Goal: Task Accomplishment & Management: Use online tool/utility

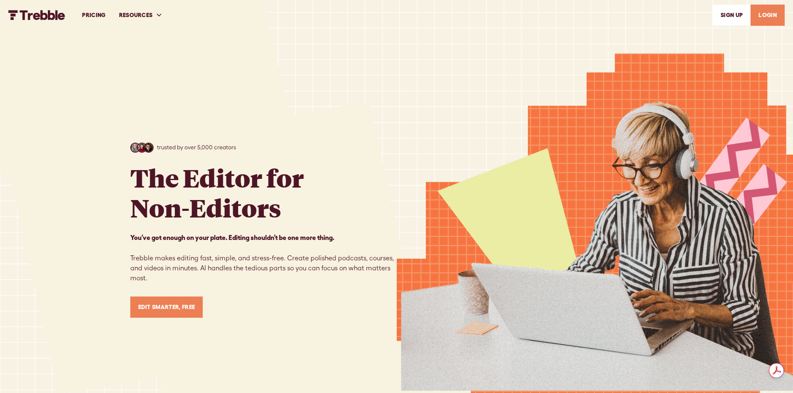
click at [164, 309] on link "Edit Smarter, Free" at bounding box center [166, 307] width 73 height 21
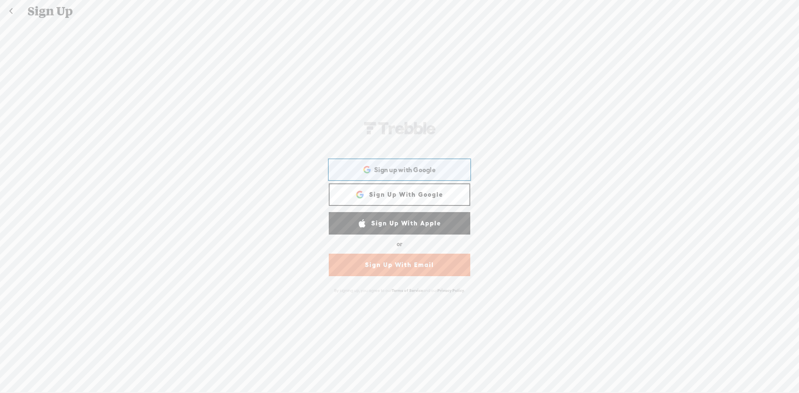
click at [387, 176] on div "Sign up with Google Sign up with Google. Opens in new tab" at bounding box center [400, 169] width 130 height 19
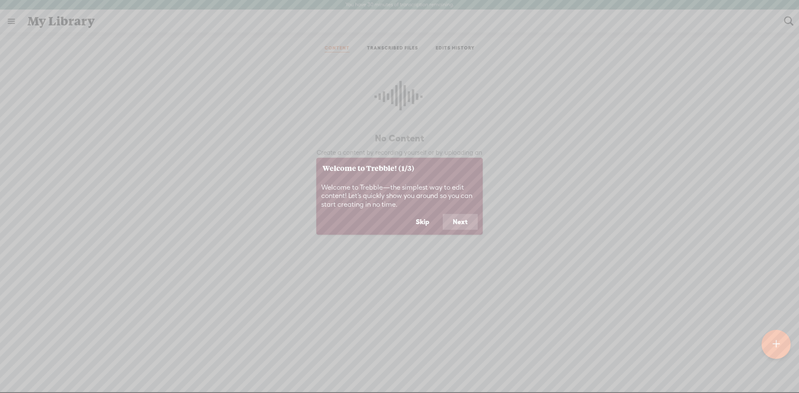
click at [425, 224] on button "Skip" at bounding box center [423, 222] width 34 height 16
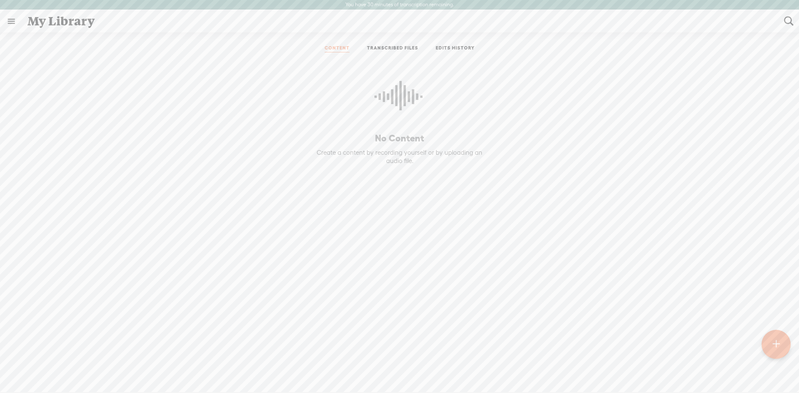
click at [374, 52] on link "TRANSCRIBED FILES" at bounding box center [392, 48] width 51 height 7
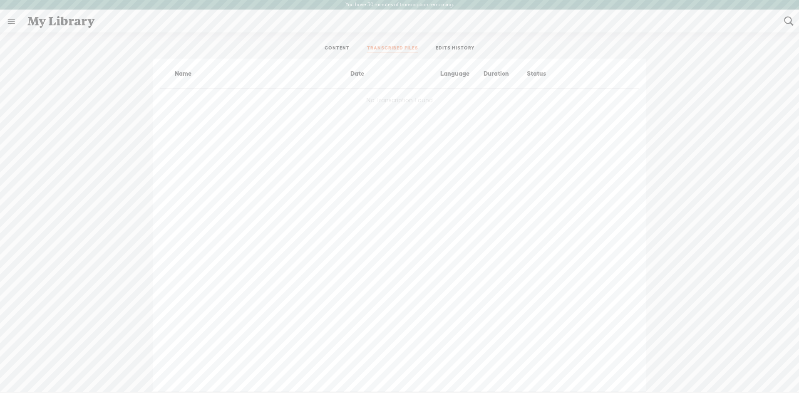
click at [323, 44] on ul "CONTENT TRANSCRIBED FILES EDITS HISTORY" at bounding box center [399, 49] width 221 height 20
click at [330, 46] on link "CONTENT" at bounding box center [337, 48] width 25 height 7
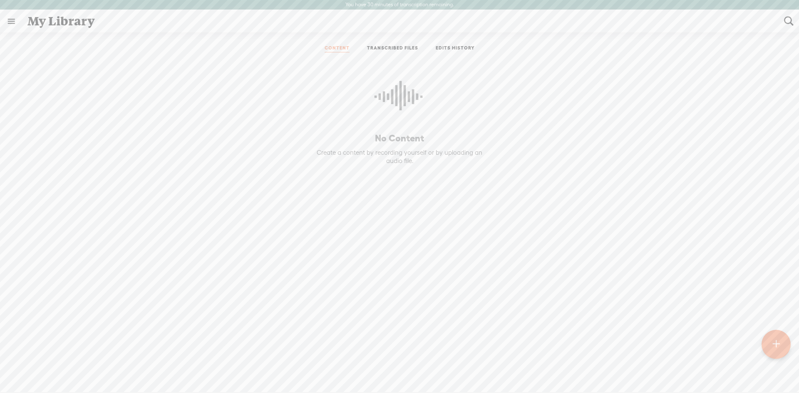
click at [771, 349] on div at bounding box center [776, 344] width 29 height 29
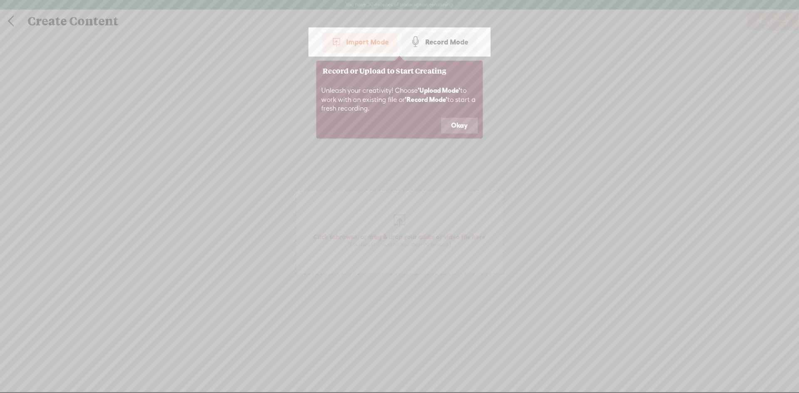
click at [471, 122] on button "Okay" at bounding box center [459, 126] width 37 height 16
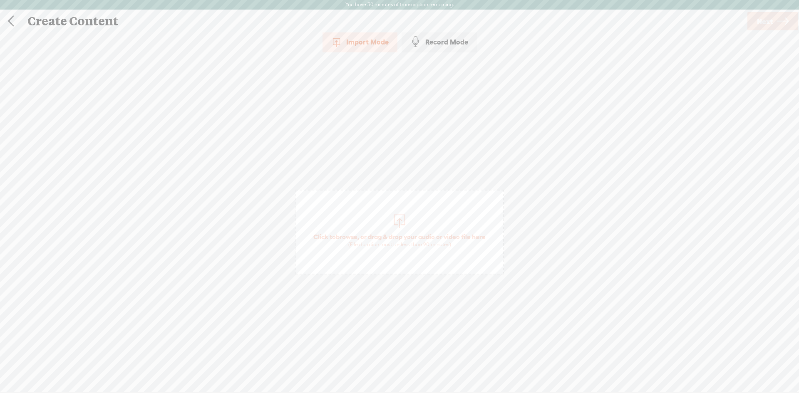
click at [391, 231] on span "Click to browse , or drag & drop your audio or video file here (File duration m…" at bounding box center [399, 241] width 181 height 24
click at [764, 25] on span "Next" at bounding box center [765, 21] width 16 height 21
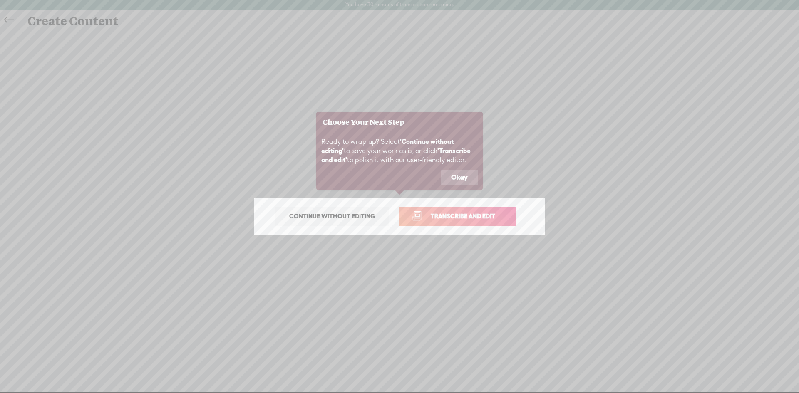
click at [475, 221] on span "Transcribe and edit" at bounding box center [463, 217] width 82 height 10
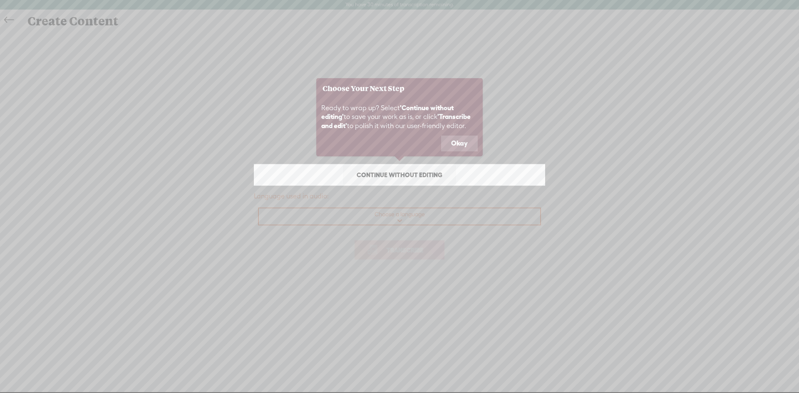
click at [471, 136] on button "Okay" at bounding box center [459, 144] width 37 height 16
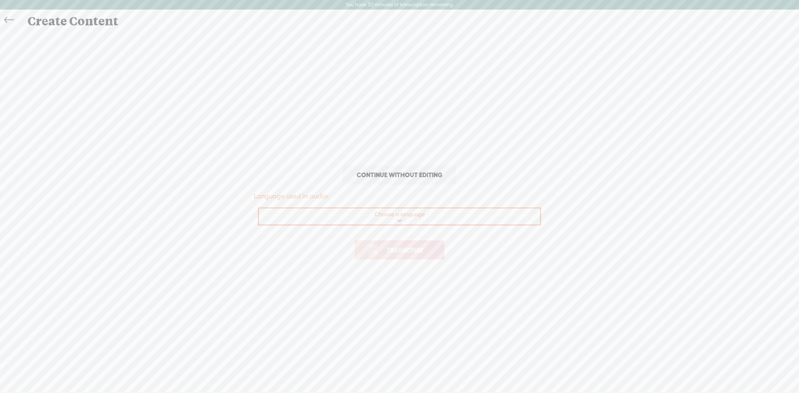
click at [418, 177] on span "Continue without editing" at bounding box center [399, 175] width 103 height 12
click at [7, 18] on icon at bounding box center [9, 20] width 10 height 19
click at [405, 220] on select "Choose a language Afrikaans Albanian Amharic Arabic, Gulf Arabic, Modern Standa…" at bounding box center [400, 217] width 282 height 17
click at [259, 209] on select "Choose a language Afrikaans Albanian Amharic Arabic, Gulf Arabic, Modern Standa…" at bounding box center [400, 217] width 282 height 17
click at [393, 249] on span "Transcribe" at bounding box center [405, 251] width 54 height 10
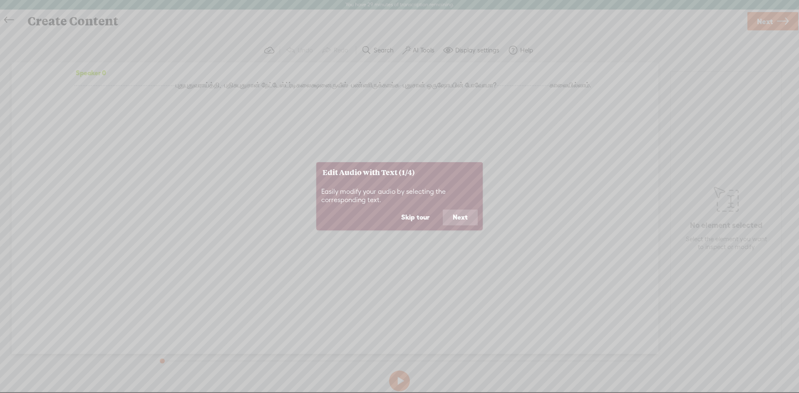
click at [468, 220] on button "Next" at bounding box center [460, 218] width 35 height 16
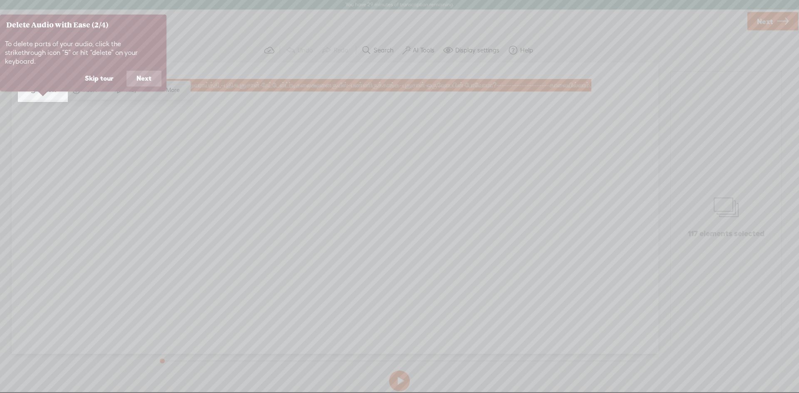
click at [154, 75] on button "Next" at bounding box center [144, 79] width 35 height 16
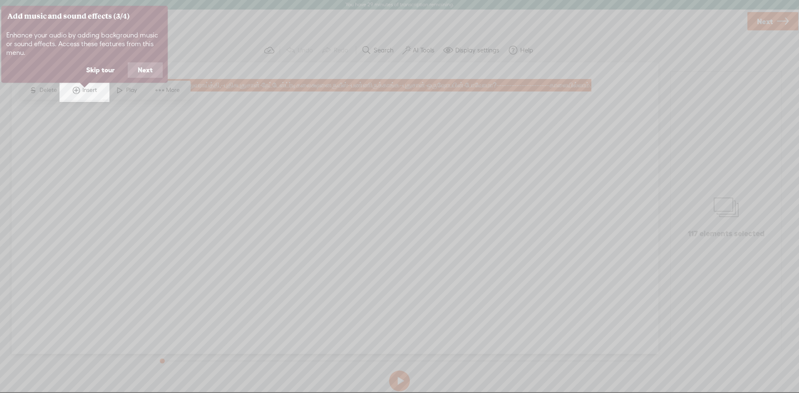
click at [147, 67] on button "Next" at bounding box center [145, 70] width 35 height 16
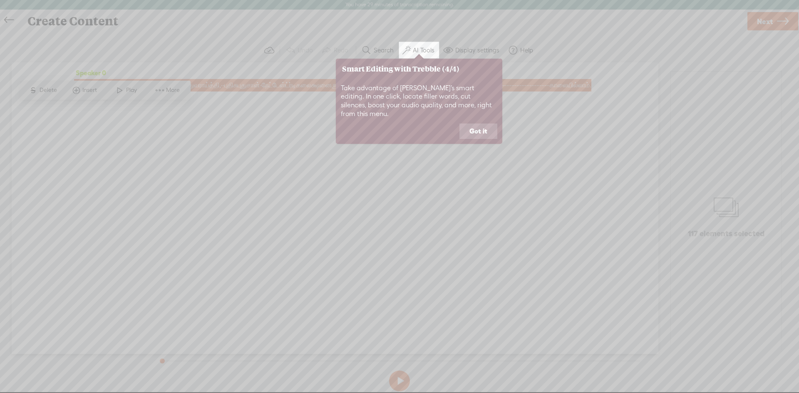
click at [477, 124] on button "Got it" at bounding box center [479, 132] width 38 height 16
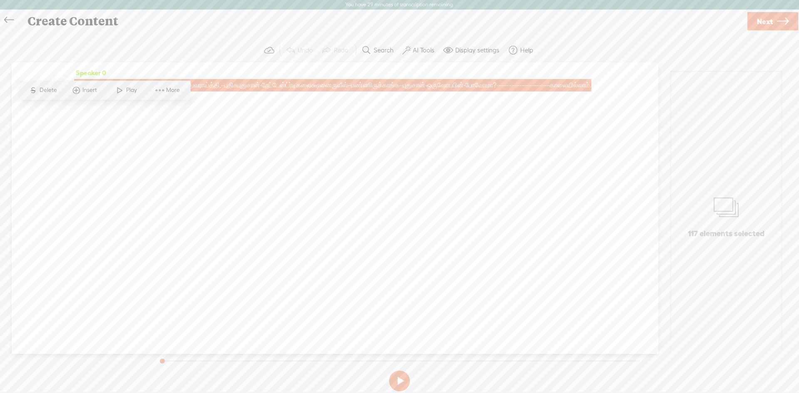
click at [386, 165] on div "Speaker 0 · · · · · · · · · · · · · · · · · · · · · · · · · · · · · · · · · · ·…" at bounding box center [335, 208] width 647 height 292
click at [146, 90] on span "·" at bounding box center [145, 85] width 2 height 12
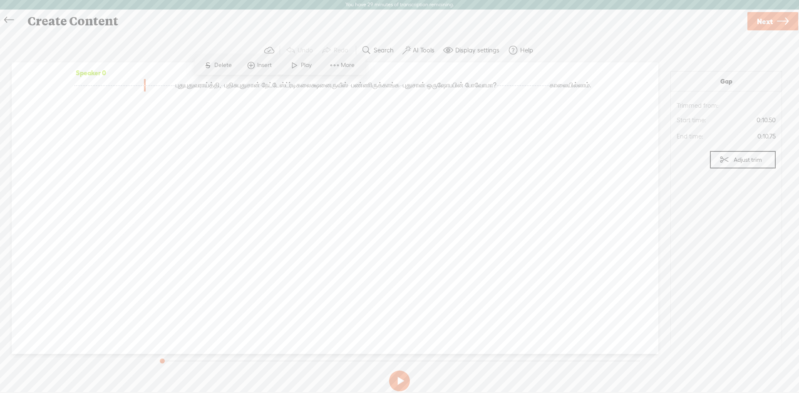
click at [87, 90] on span "·" at bounding box center [87, 85] width 2 height 12
click at [357, 142] on div "Speaker 0 · · · · · · · · · · · · · · · · · · · · · · · · · · · · · · · · · · ·…" at bounding box center [335, 208] width 647 height 292
click at [228, 38] on section "Undo Redo Search Remove Background Noise AI Tools Configure Magic Sound Enhance…" at bounding box center [399, 50] width 783 height 24
click at [73, 83] on div "Speaker 0 · · · · · · · · · · · · · · · · · · · · · · · · · · · · · · · · · · ·…" at bounding box center [335, 208] width 647 height 292
click at [77, 86] on span "·" at bounding box center [77, 85] width 2 height 12
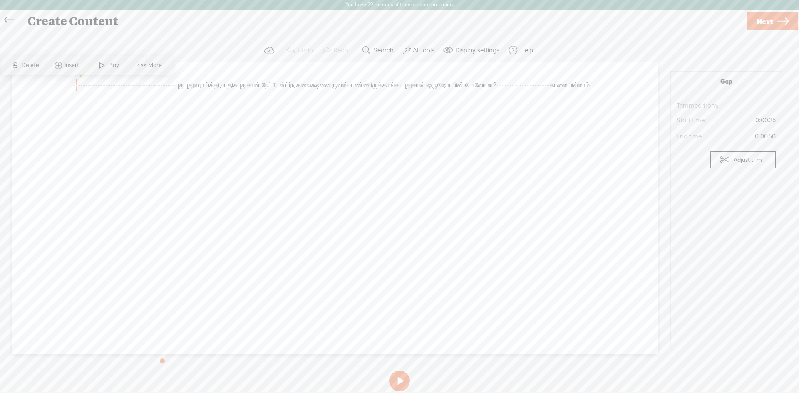
click at [73, 87] on div "Speaker 0 · · · · · · · · · · · · · · · · · · · · · · · · · · · · · · · · · · ·…" at bounding box center [335, 208] width 647 height 292
click at [75, 83] on span "·" at bounding box center [75, 85] width 2 height 12
click at [110, 57] on div "S Delete Insert Play More" at bounding box center [87, 65] width 171 height 19
click at [110, 63] on span "Play" at bounding box center [114, 65] width 13 height 8
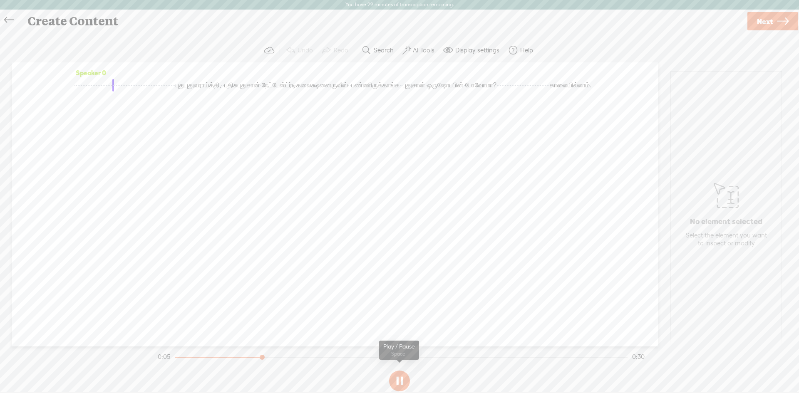
click at [400, 378] on button at bounding box center [399, 381] width 21 height 21
click at [393, 382] on button at bounding box center [399, 381] width 21 height 21
click at [398, 378] on button at bounding box center [399, 381] width 21 height 21
click at [122, 87] on span "·" at bounding box center [122, 85] width 2 height 12
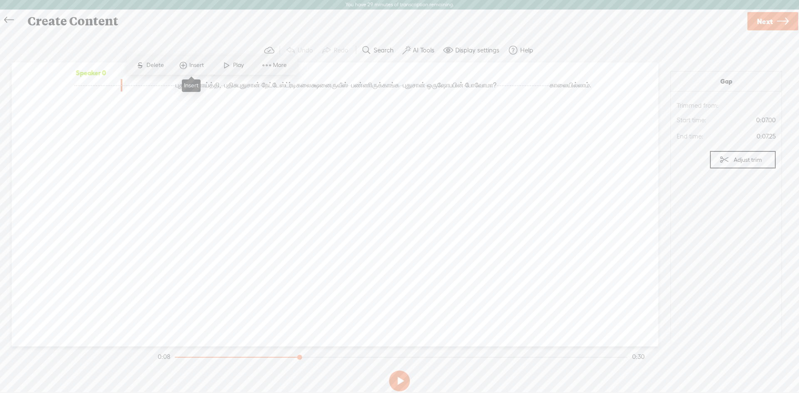
click at [192, 68] on span "Insert" at bounding box center [197, 65] width 17 height 8
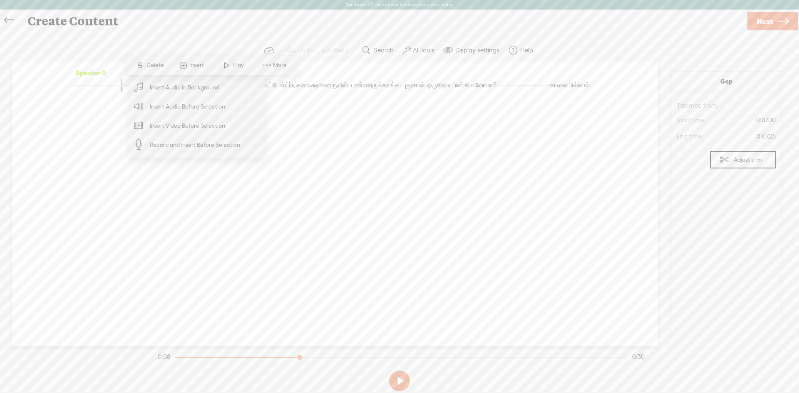
click at [285, 64] on span "More" at bounding box center [281, 65] width 16 height 8
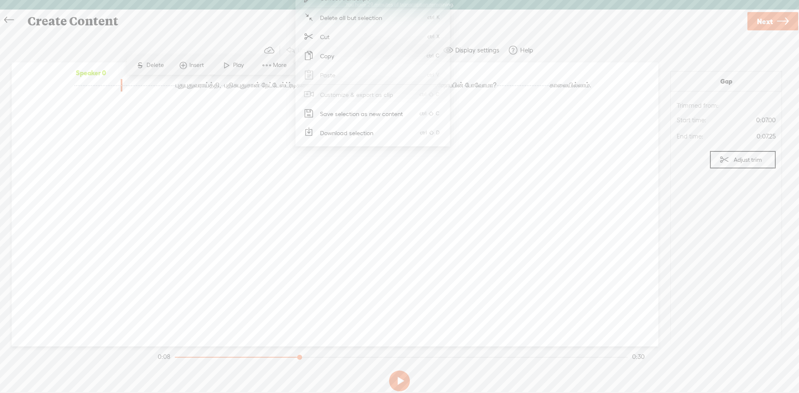
drag, startPoint x: 267, startPoint y: 186, endPoint x: 256, endPoint y: 137, distance: 49.5
click at [267, 185] on div "Speaker 0 · · · · · · · · · · · · · · · · · · · · · · · · · · · · · · · · · · ·…" at bounding box center [335, 204] width 647 height 284
click at [122, 85] on span "·" at bounding box center [122, 85] width 2 height 12
click at [121, 85] on span "·" at bounding box center [120, 85] width 2 height 12
click at [401, 378] on button at bounding box center [399, 381] width 21 height 21
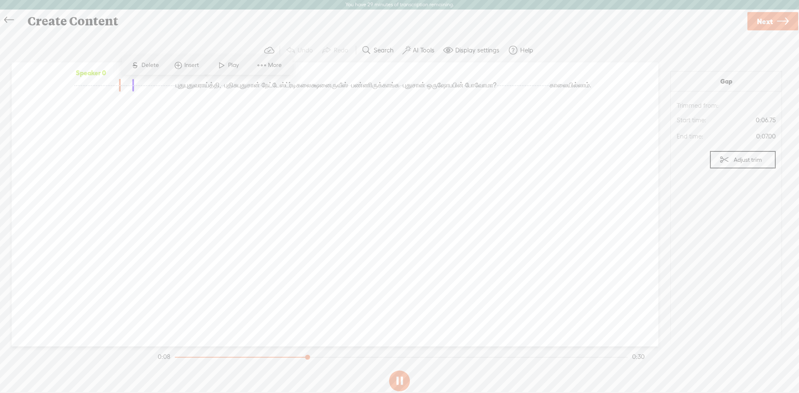
click at [401, 378] on button at bounding box center [399, 381] width 21 height 21
click at [106, 90] on span "·" at bounding box center [105, 85] width 2 height 12
click at [193, 60] on span "Play" at bounding box center [185, 65] width 42 height 15
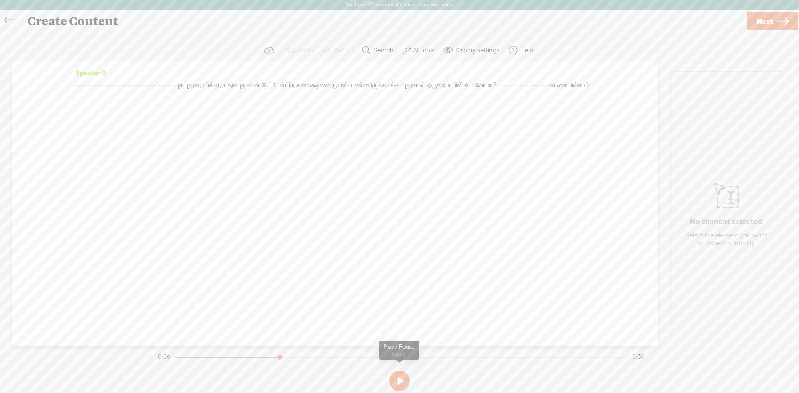
click at [396, 380] on button at bounding box center [399, 381] width 21 height 21
click at [396, 379] on button at bounding box center [399, 381] width 21 height 21
click at [121, 88] on span "·" at bounding box center [120, 85] width 2 height 12
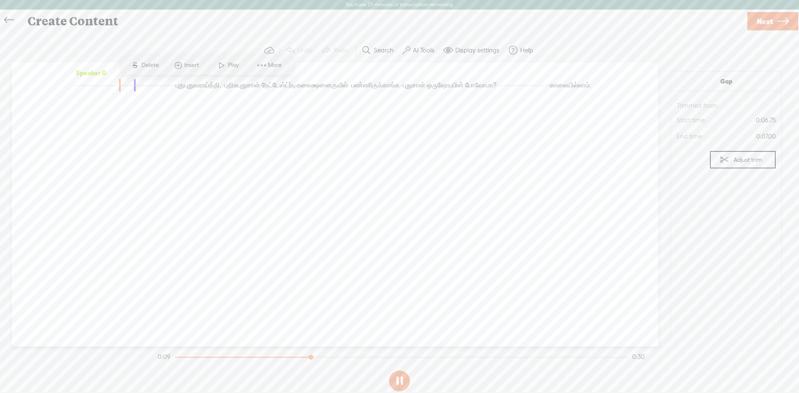
click at [122, 85] on span "·" at bounding box center [122, 85] width 2 height 12
click at [121, 86] on span "·" at bounding box center [120, 85] width 2 height 12
click at [219, 62] on span at bounding box center [222, 65] width 12 height 15
click at [122, 87] on span "·" at bounding box center [122, 85] width 2 height 12
click at [228, 60] on span at bounding box center [227, 65] width 12 height 15
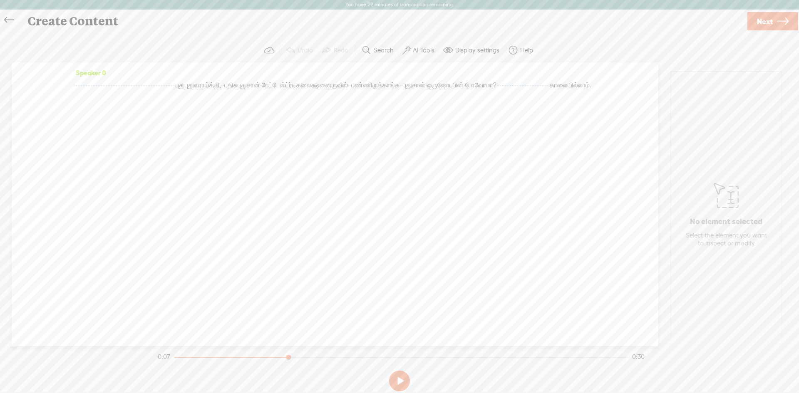
click at [122, 87] on span "·" at bounding box center [122, 85] width 2 height 12
click at [121, 88] on span "·" at bounding box center [120, 85] width 2 height 12
click at [217, 67] on span at bounding box center [222, 65] width 12 height 15
click at [122, 85] on span "·" at bounding box center [122, 85] width 2 height 12
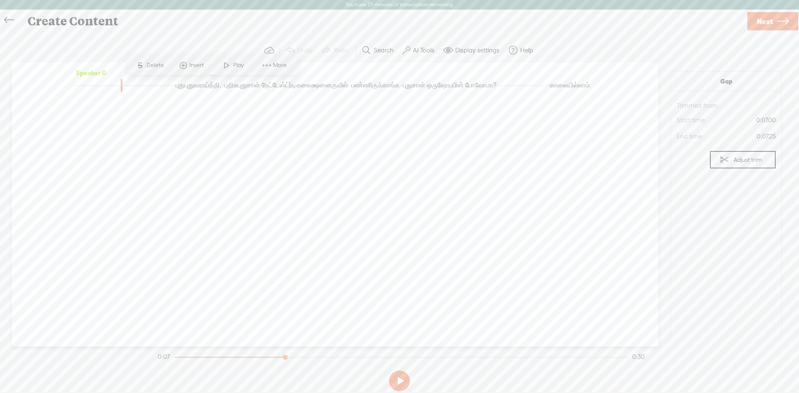
click at [122, 87] on span "·" at bounding box center [122, 85] width 2 height 12
click at [223, 64] on span at bounding box center [227, 65] width 12 height 15
click at [122, 87] on span "·" at bounding box center [122, 85] width 2 height 12
click at [195, 66] on span "Insert" at bounding box center [197, 65] width 17 height 8
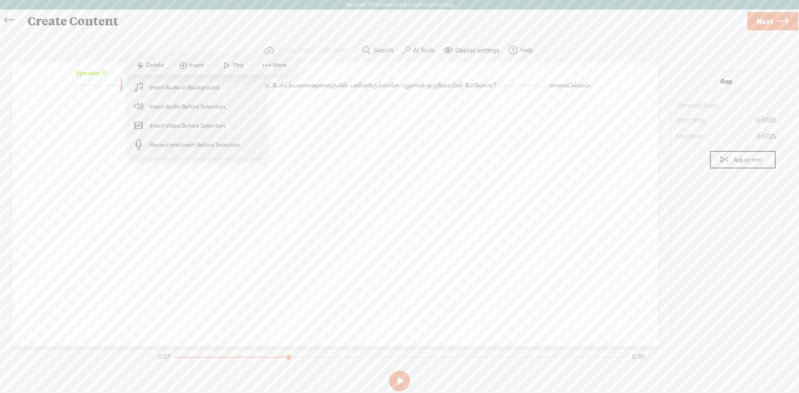
click at [194, 66] on span "Insert" at bounding box center [197, 65] width 17 height 8
click at [312, 133] on div "Speaker 0 · · · · · · · · · · · · · · · · · · · · · · · · · · · · · · · · · · ·…" at bounding box center [335, 204] width 647 height 284
click at [500, 104] on div "· · · · · · · · · · · · · · · · · · · · · · · · · · · · · · · · · · · · · · · ·…" at bounding box center [335, 91] width 522 height 25
click at [455, 57] on button "Display settings" at bounding box center [472, 50] width 65 height 17
click at [299, 162] on div "Speaker 0 · · · · · · · · · · · · · · · · · · · · · · · · · · · · · · · · · · ·…" at bounding box center [335, 204] width 647 height 284
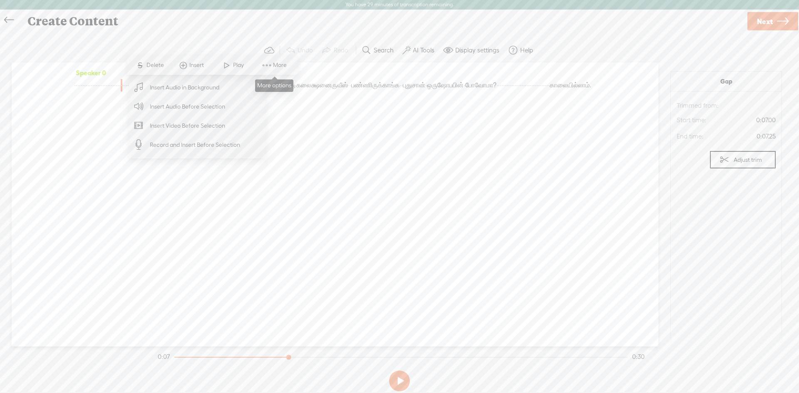
click at [275, 65] on span "More" at bounding box center [281, 65] width 16 height 8
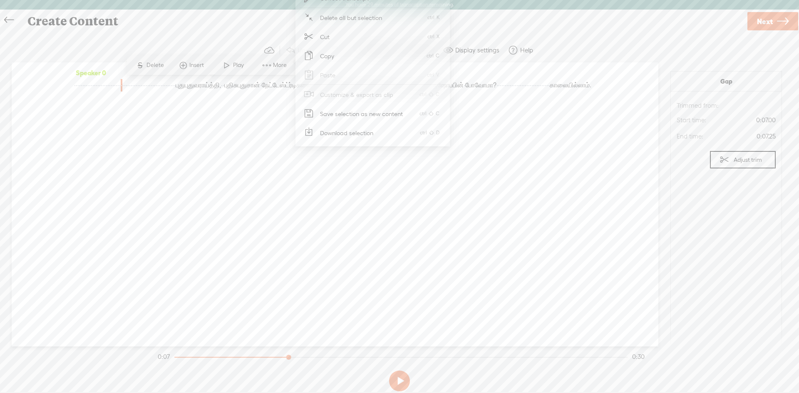
click at [203, 146] on div "Speaker 0 · · · · · · · · · · · · · · · · · · · · · · · · · · · · · · · · · · ·…" at bounding box center [335, 204] width 647 height 284
click at [121, 87] on span "·" at bounding box center [120, 85] width 2 height 12
click at [122, 86] on span "·" at bounding box center [122, 85] width 2 height 12
click at [351, 92] on span "பண்ணிருக்காங்க" at bounding box center [375, 85] width 48 height 12
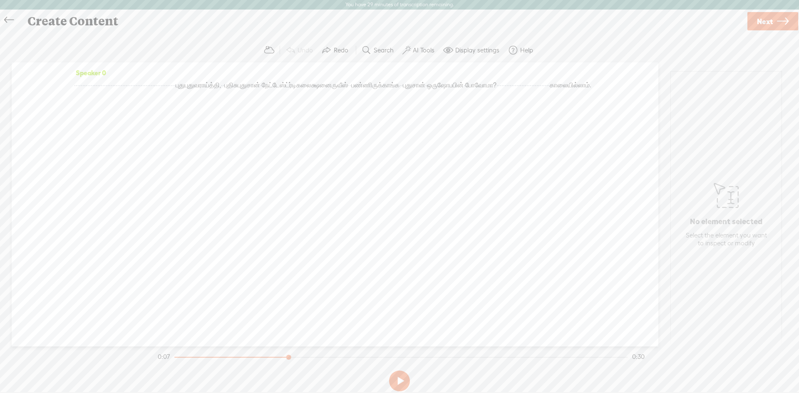
click at [126, 88] on span "·" at bounding box center [125, 85] width 2 height 12
click at [124, 87] on span "·" at bounding box center [123, 85] width 2 height 12
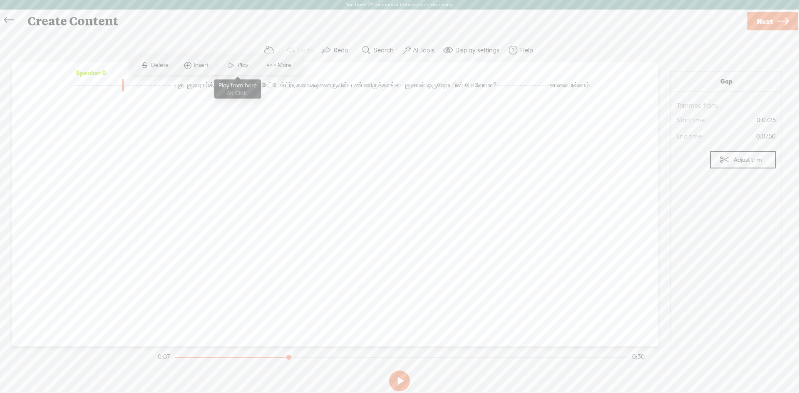
click at [233, 64] on span at bounding box center [231, 65] width 12 height 15
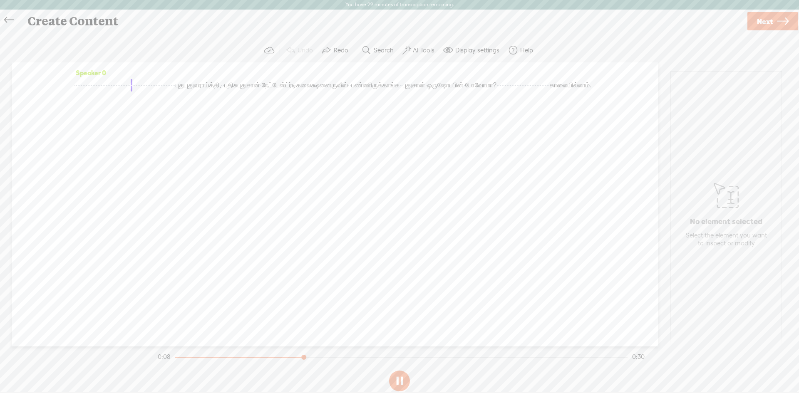
click at [122, 86] on span "·" at bounding box center [122, 85] width 2 height 12
click at [122, 87] on span "·" at bounding box center [122, 85] width 2 height 12
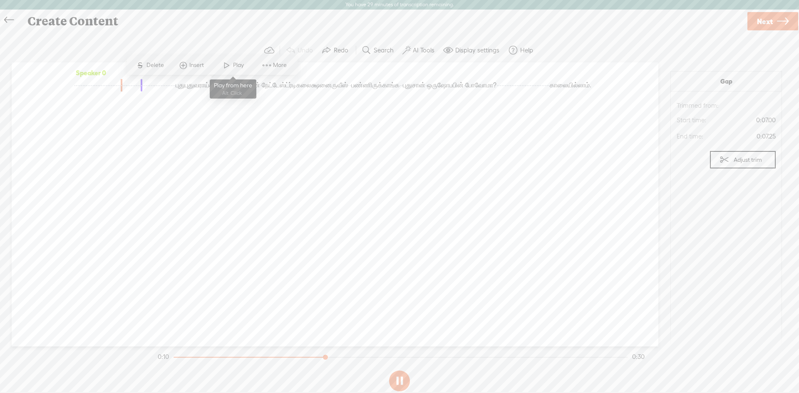
click at [226, 64] on span at bounding box center [227, 65] width 12 height 15
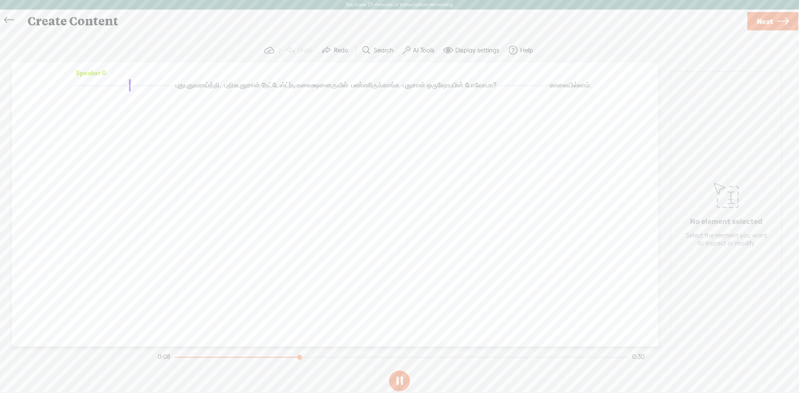
click at [121, 86] on span "·" at bounding box center [120, 85] width 2 height 12
click at [223, 65] on span at bounding box center [222, 65] width 12 height 15
click at [121, 88] on span "·" at bounding box center [120, 85] width 2 height 12
click at [122, 86] on span "·" at bounding box center [122, 85] width 2 height 12
click at [121, 86] on span "·" at bounding box center [120, 85] width 2 height 12
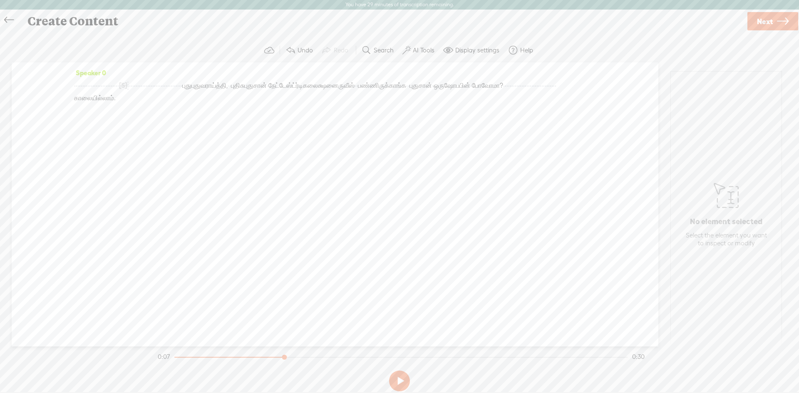
click at [127, 82] on span "[S]" at bounding box center [123, 85] width 8 height 7
click at [215, 62] on span "Restore" at bounding box center [217, 65] width 22 height 8
click at [122, 85] on span "·" at bounding box center [122, 85] width 2 height 12
click at [121, 84] on span "·" at bounding box center [120, 85] width 2 height 12
click at [759, 164] on button "Adjust trim" at bounding box center [743, 159] width 66 height 17
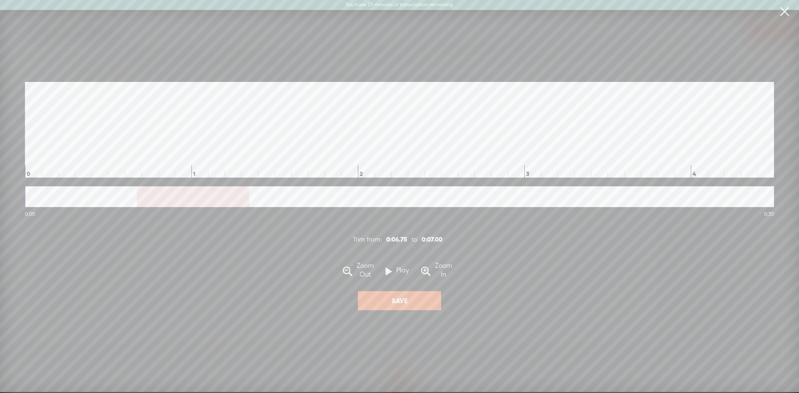
scroll to position [0, 749]
click at [404, 273] on label "Play" at bounding box center [402, 270] width 21 height 9
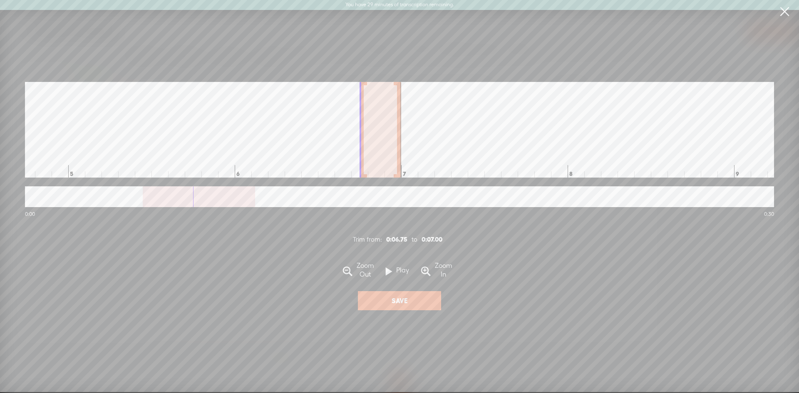
scroll to position [0, 789]
drag, startPoint x: 790, startPoint y: 11, endPoint x: 764, endPoint y: 24, distance: 29.2
click at [790, 12] on link at bounding box center [784, 11] width 21 height 23
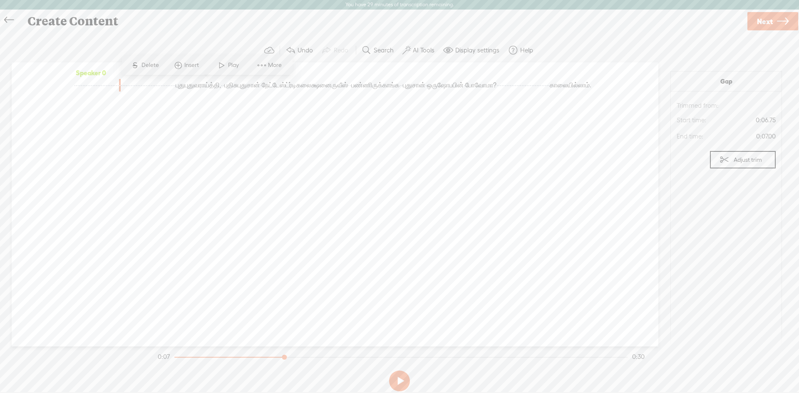
click at [117, 87] on span "·" at bounding box center [117, 85] width 2 height 12
click at [266, 60] on span "More" at bounding box center [260, 65] width 42 height 15
click at [351, 92] on span "பண்ணிருக்காங்க" at bounding box center [375, 85] width 48 height 12
click at [261, 82] on span "More" at bounding box center [255, 77] width 42 height 15
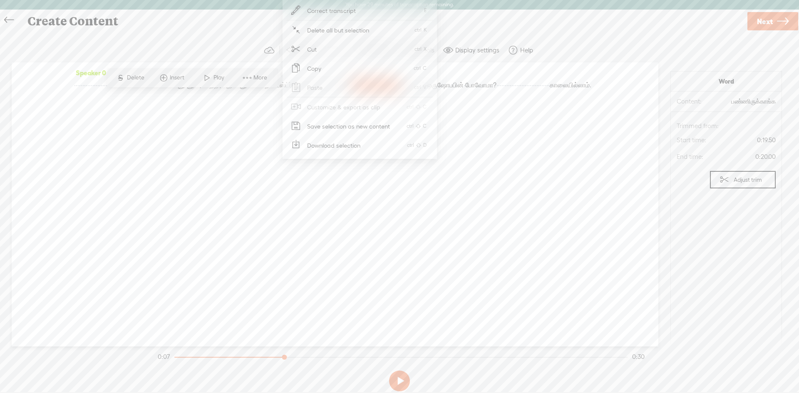
click at [239, 124] on div "Speaker 0 · · · · · · · · · · · · · · · · · · · · · · · · · · · · · · · · · · ·…" at bounding box center [335, 204] width 647 height 284
click at [403, 92] on span "புதுசான்" at bounding box center [414, 85] width 22 height 12
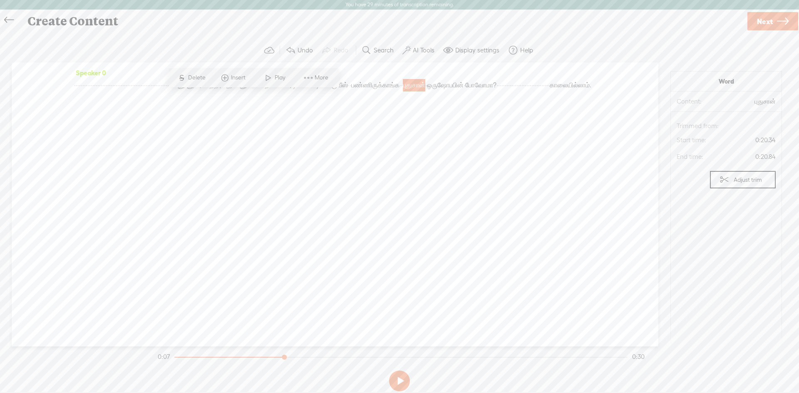
click at [104, 85] on span "·" at bounding box center [103, 85] width 2 height 12
click at [109, 85] on span "·" at bounding box center [108, 85] width 2 height 12
click at [116, 85] on span "·" at bounding box center [115, 85] width 2 height 12
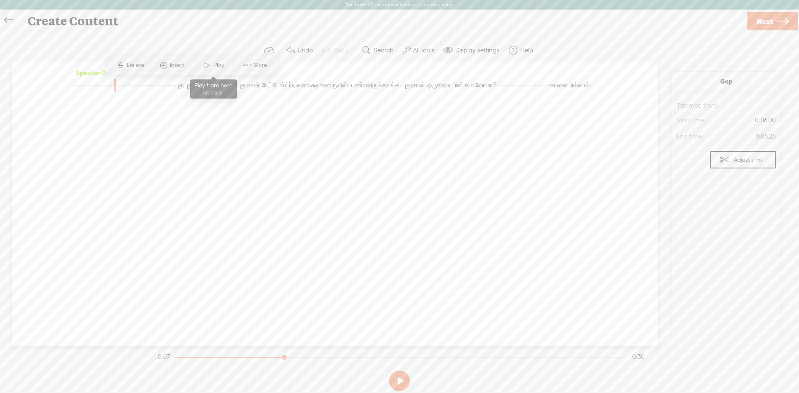
click at [217, 67] on span "Play" at bounding box center [220, 65] width 13 height 8
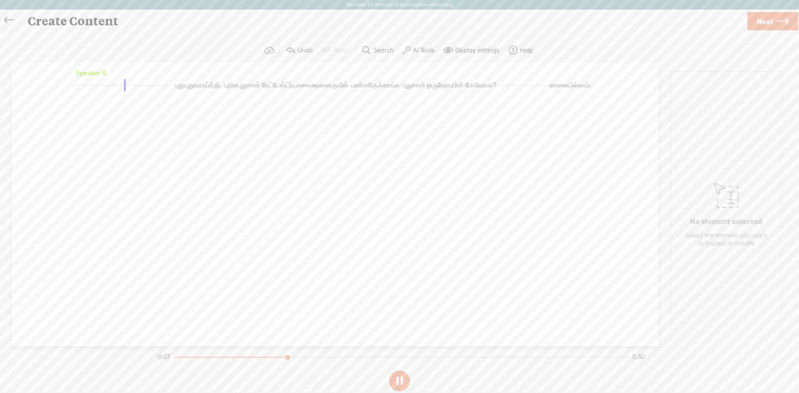
click at [121, 85] on span "·" at bounding box center [120, 85] width 2 height 12
click at [276, 65] on span "More" at bounding box center [276, 65] width 16 height 8
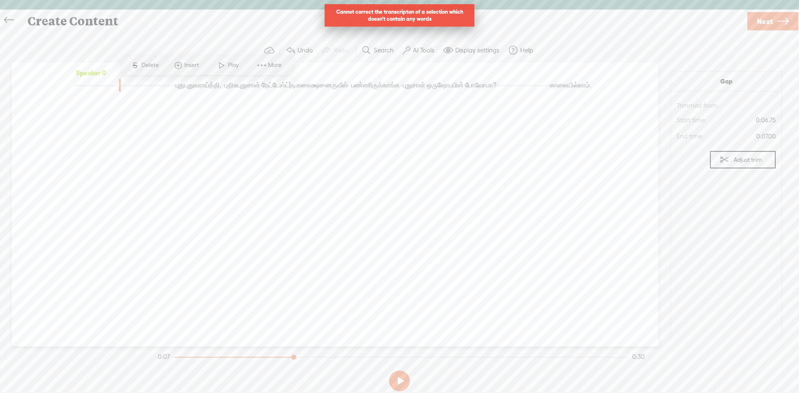
click at [9, 19] on icon at bounding box center [9, 20] width 10 height 19
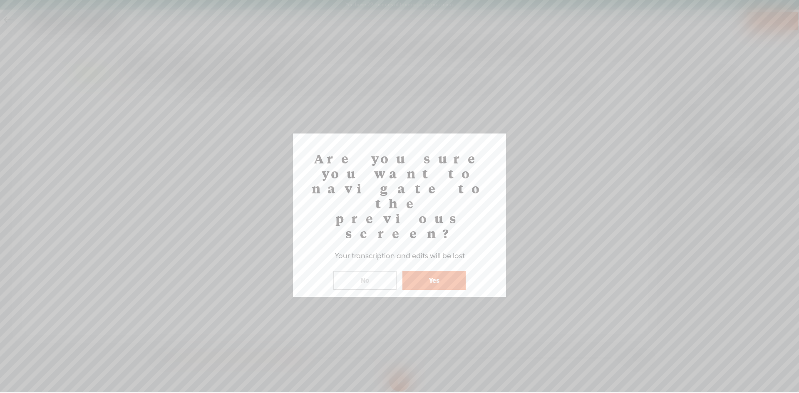
click at [408, 271] on button "Yes" at bounding box center [434, 280] width 63 height 19
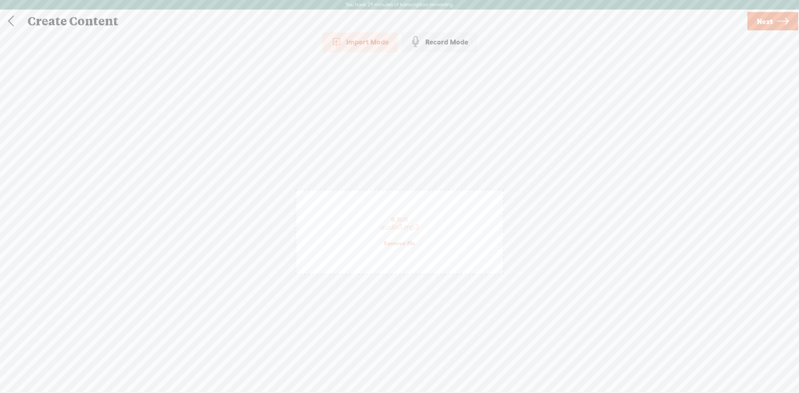
click at [776, 27] on link "Next" at bounding box center [773, 21] width 51 height 18
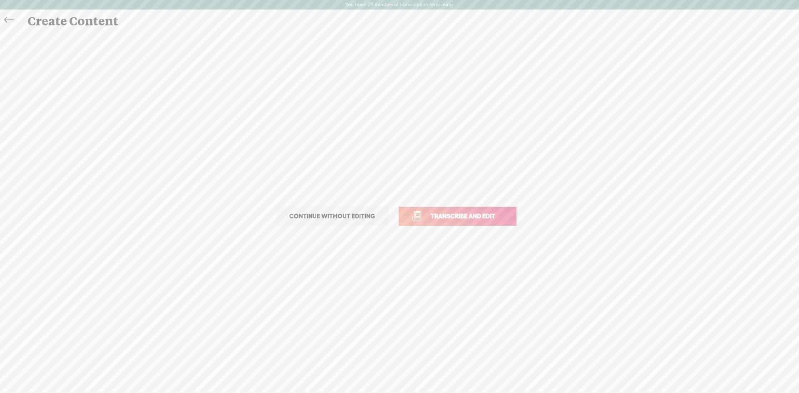
click at [467, 219] on span "Transcribe and edit" at bounding box center [463, 217] width 82 height 10
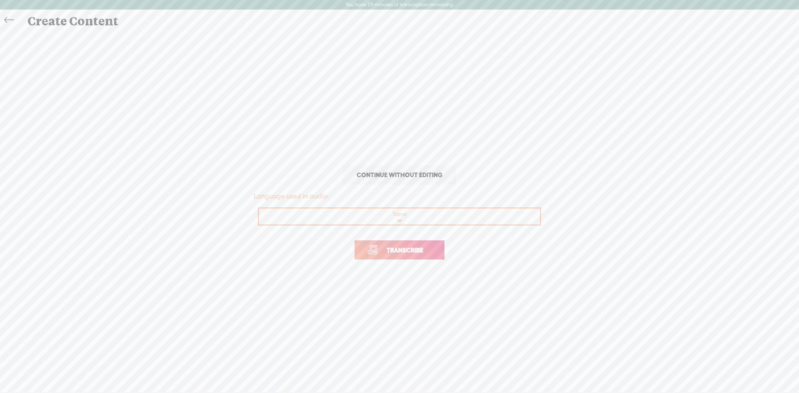
click at [428, 219] on select "Choose a language Afrikaans Albanian Amharic Arabic, Gulf Arabic, Modern Standa…" at bounding box center [400, 217] width 282 height 17
drag, startPoint x: 447, startPoint y: 215, endPoint x: 446, endPoint y: 209, distance: 6.7
click at [447, 214] on select "Choose a language Afrikaans Albanian Amharic Arabic, Gulf Arabic, Modern Standa…" at bounding box center [400, 217] width 282 height 17
select select "en-IN"
click at [259, 209] on select "Choose a language Afrikaans Albanian Amharic Arabic, Gulf Arabic, Modern Standa…" at bounding box center [400, 217] width 282 height 17
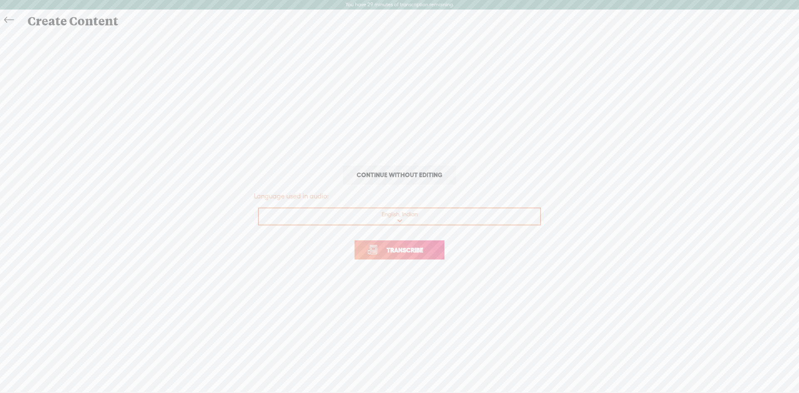
click at [410, 251] on span "Transcribe" at bounding box center [405, 251] width 54 height 10
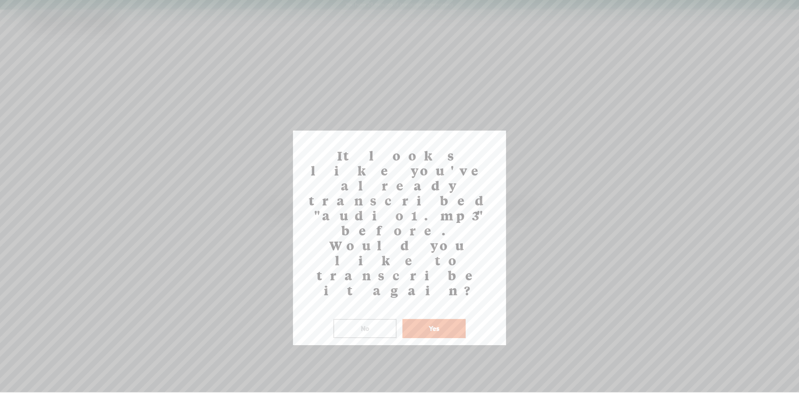
drag, startPoint x: 426, startPoint y: 238, endPoint x: 430, endPoint y: 272, distance: 33.9
click at [426, 319] on button "Yes" at bounding box center [434, 328] width 63 height 19
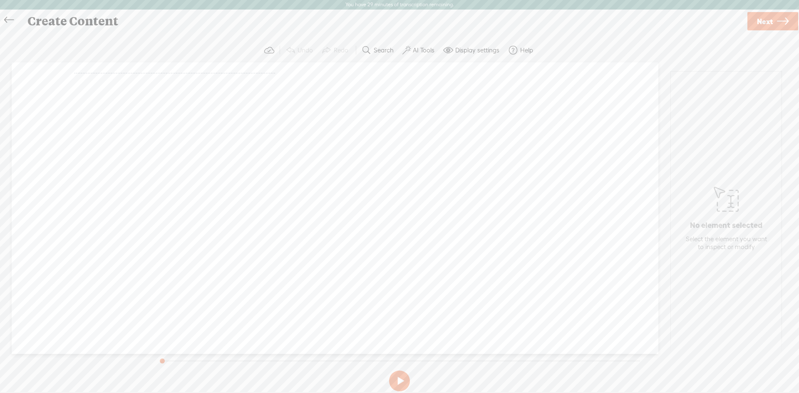
click at [411, 55] on button "AI Tools" at bounding box center [419, 50] width 41 height 17
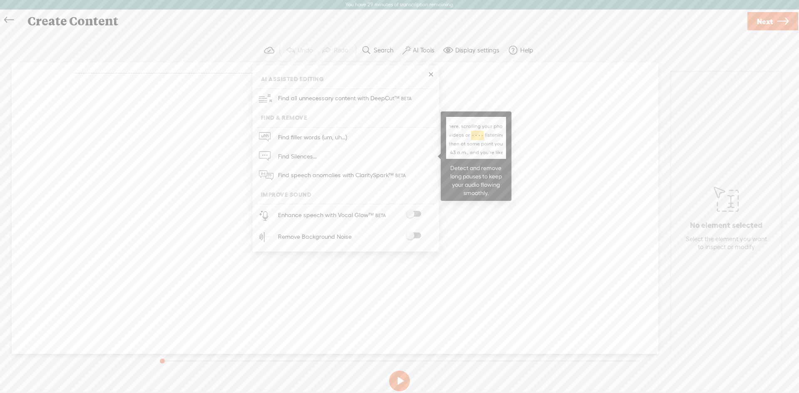
click at [346, 154] on link "Find Silences..." at bounding box center [346, 156] width 178 height 19
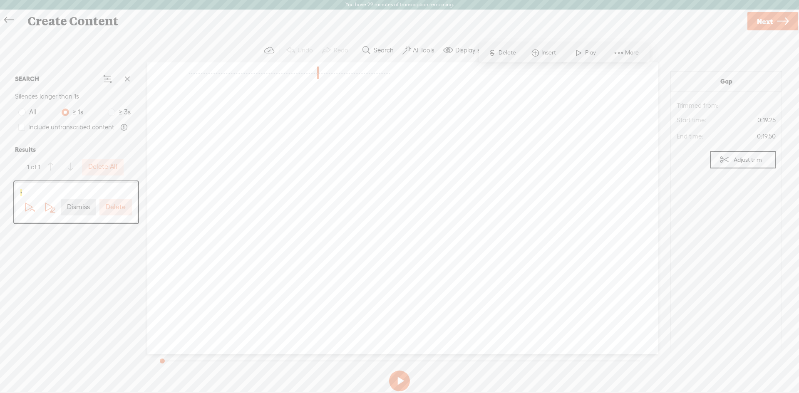
click at [206, 74] on span "·" at bounding box center [205, 73] width 2 height 12
click at [222, 72] on span "·" at bounding box center [222, 73] width 2 height 12
click at [391, 79] on span at bounding box center [399, 73] width 17 height 12
click at [271, 75] on span "·" at bounding box center [270, 73] width 2 height 12
click at [244, 68] on span "·" at bounding box center [243, 73] width 2 height 12
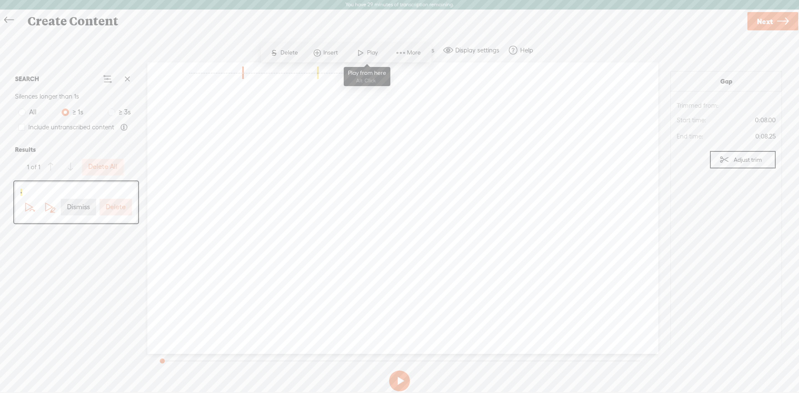
click at [361, 55] on span at bounding box center [361, 52] width 12 height 15
click at [244, 74] on span "·" at bounding box center [243, 73] width 2 height 12
click at [368, 52] on span "Play" at bounding box center [373, 53] width 13 height 8
click at [239, 74] on span "·" at bounding box center [238, 73] width 2 height 12
click at [349, 55] on span at bounding box center [346, 52] width 12 height 15
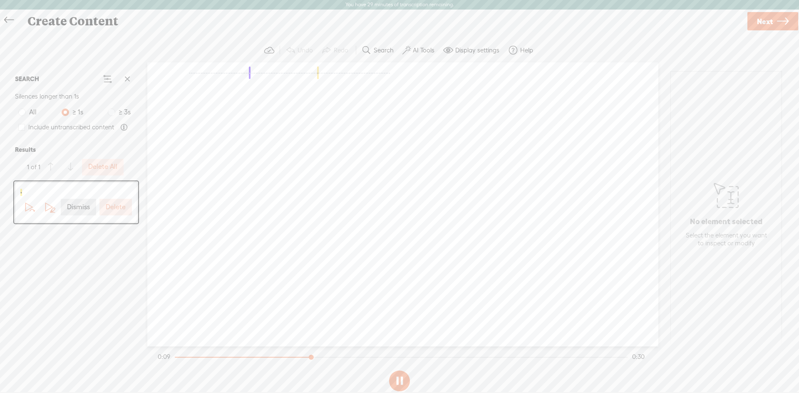
click at [232, 75] on span "·" at bounding box center [232, 73] width 2 height 12
click at [330, 46] on span at bounding box center [327, 52] width 12 height 15
click at [398, 373] on button at bounding box center [399, 381] width 21 height 21
click at [234, 71] on span "·" at bounding box center [233, 73] width 2 height 12
click at [45, 210] on span at bounding box center [49, 207] width 12 height 12
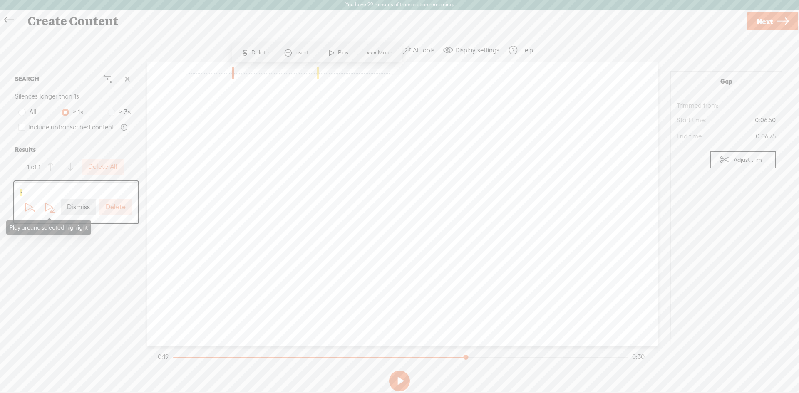
click at [45, 210] on span at bounding box center [49, 207] width 12 height 12
click at [50, 209] on span at bounding box center [53, 211] width 6 height 6
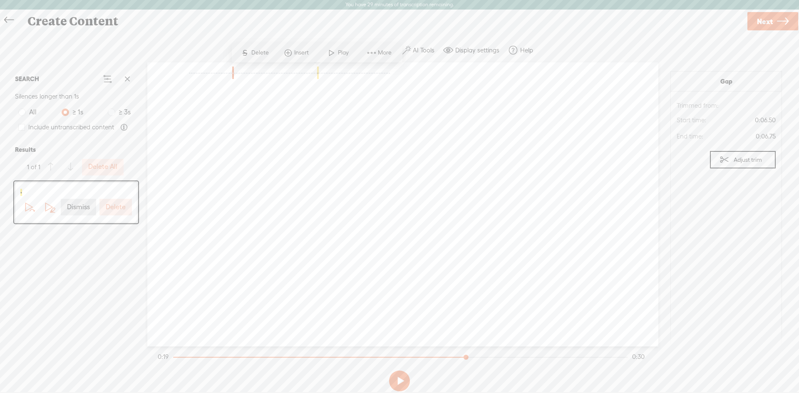
click at [231, 72] on span "·" at bounding box center [230, 73] width 2 height 12
click at [45, 209] on span at bounding box center [49, 207] width 12 height 12
click at [20, 132] on label at bounding box center [21, 127] width 7 height 19
click at [20, 131] on input "Include untranscribed content" at bounding box center [21, 127] width 7 height 7
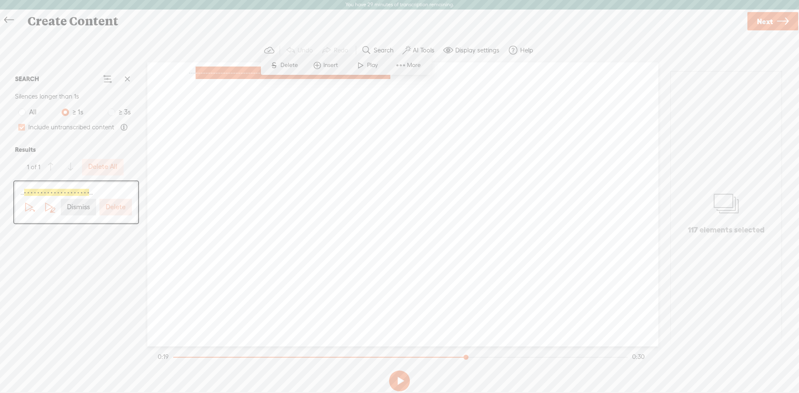
click at [23, 127] on span at bounding box center [21, 127] width 7 height 7
click at [23, 127] on input "Include untranscribed content" at bounding box center [21, 127] width 7 height 7
checkbox input "false"
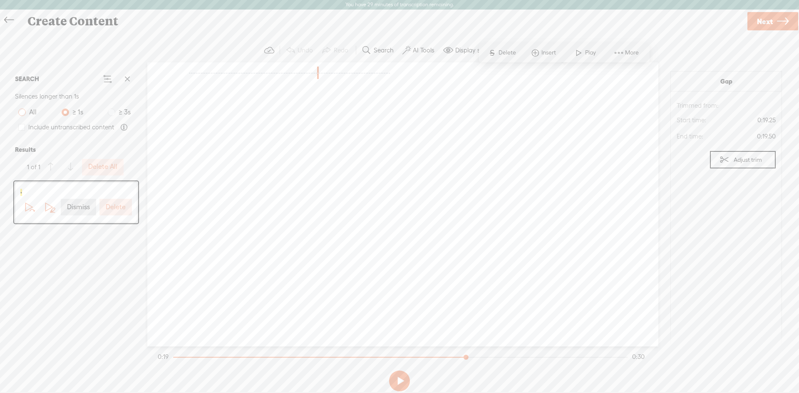
click at [26, 110] on span "All" at bounding box center [33, 112] width 14 height 10
click at [26, 110] on input "All" at bounding box center [21, 112] width 7 height 7
radio input "true"
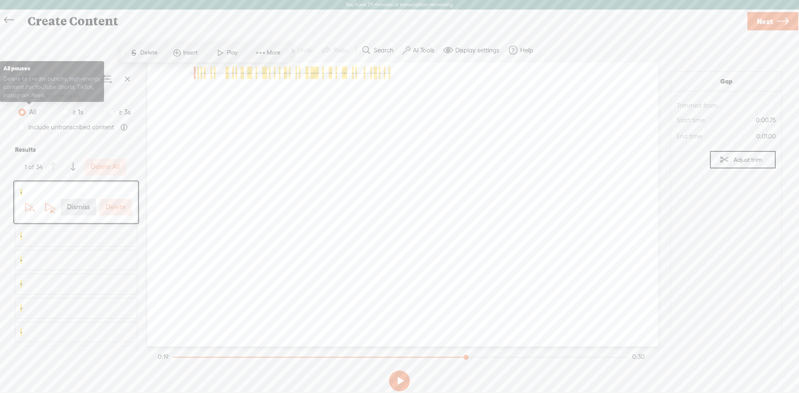
click at [25, 111] on span at bounding box center [21, 112] width 7 height 7
click at [25, 111] on input "All" at bounding box center [21, 112] width 7 height 7
click at [21, 112] on span at bounding box center [21, 112] width 7 height 7
click at [21, 112] on input "All" at bounding box center [21, 112] width 7 height 7
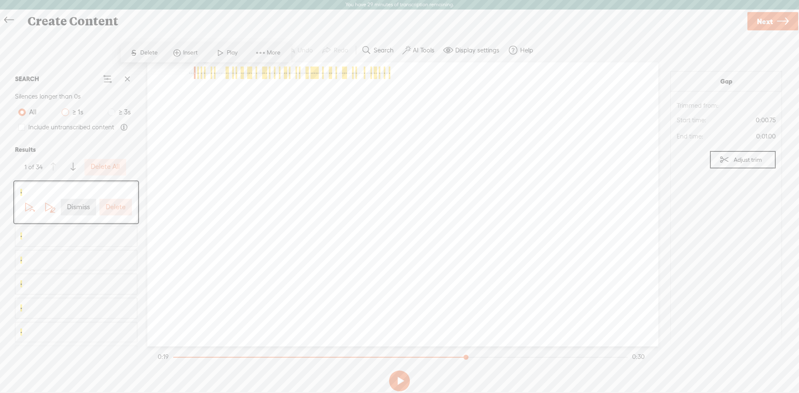
click at [72, 114] on span "≥ 1s" at bounding box center [77, 112] width 17 height 10
click at [69, 114] on input "≥ 1s" at bounding box center [65, 112] width 7 height 7
radio input "true"
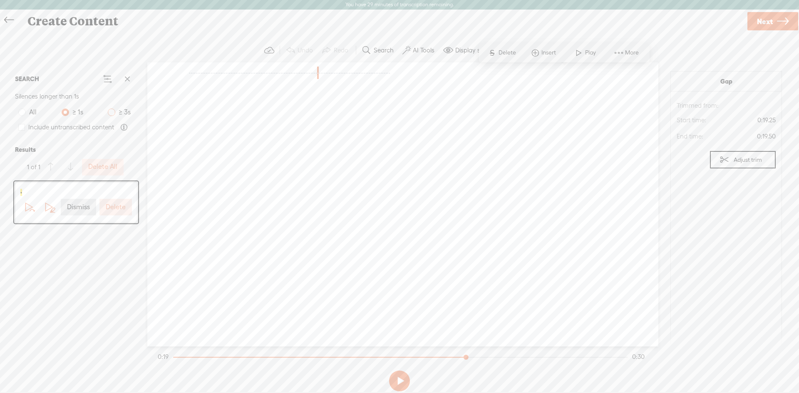
click at [119, 115] on span "≥ 3s" at bounding box center [124, 112] width 19 height 10
click at [115, 115] on input "≥ 3s" at bounding box center [111, 112] width 7 height 7
radio input "true"
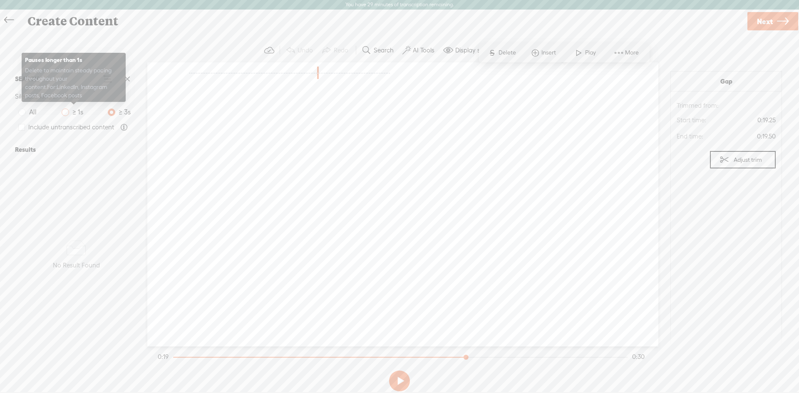
click at [85, 112] on span "≥ 1s" at bounding box center [77, 112] width 17 height 10
click at [69, 112] on input "≥ 1s" at bounding box center [65, 112] width 7 height 7
radio input "true"
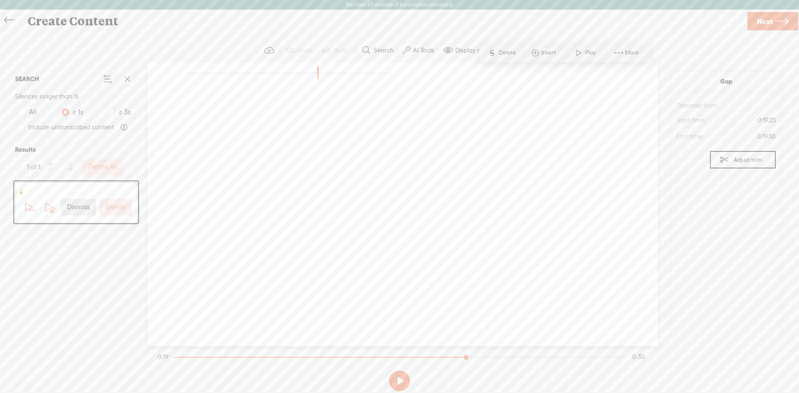
drag, startPoint x: 613, startPoint y: 71, endPoint x: 124, endPoint y: 78, distance: 488.9
click at [127, 75] on section "SEARCH Silences longer than 1s All ≥ 1s ≥ 3s Include untranscribed content Resu…" at bounding box center [399, 204] width 783 height 284
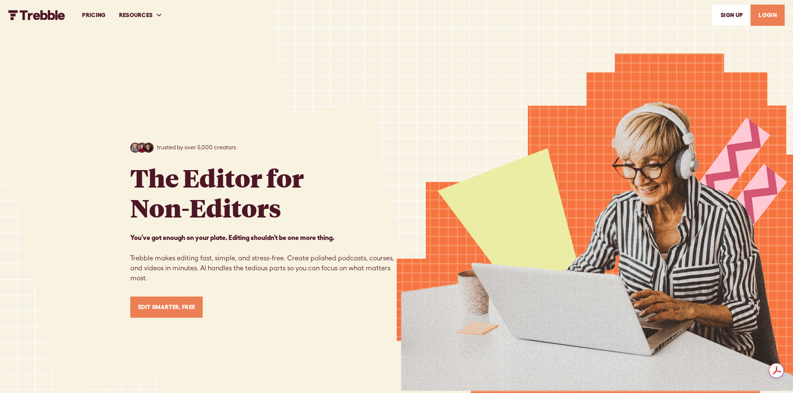
click at [772, 19] on link "LOGIN" at bounding box center [768, 15] width 34 height 21
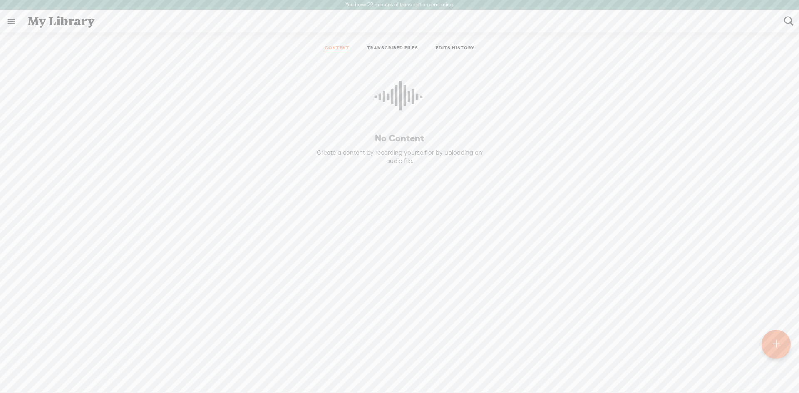
click at [405, 46] on link "TRANSCRIBED FILES" at bounding box center [392, 48] width 51 height 7
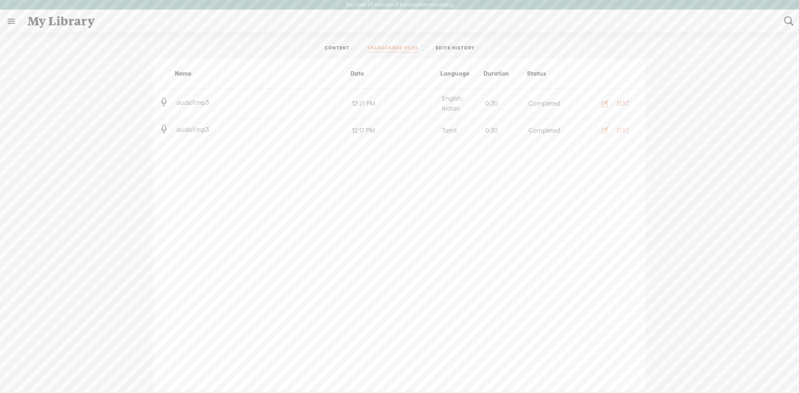
click at [624, 107] on div "EDIT" at bounding box center [623, 104] width 12 height 8
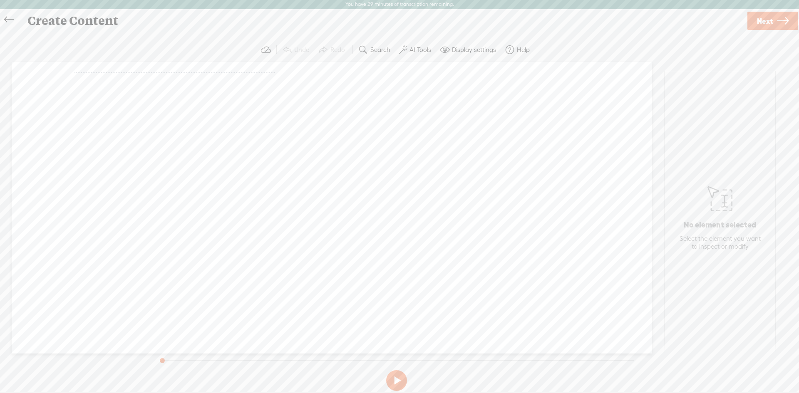
click at [267, 79] on span "·" at bounding box center [268, 72] width 2 height 12
click at [106, 77] on span "·" at bounding box center [105, 72] width 2 height 12
click at [164, 79] on div "· · · · · · · · · · · · · · · · · · · · · · · · · · · · · · · · · · · · · · · ·…" at bounding box center [332, 72] width 516 height 12
click at [167, 79] on div "· · · · · · · · · · · · · · · · · · · · · · · · · · · · · · · · · · · · · · · ·…" at bounding box center [332, 72] width 516 height 12
click at [168, 79] on div "· · · · · · · · · · · · · · · · · · · · · · · · · · · · · · · · · · · · · · · ·…" at bounding box center [332, 72] width 516 height 12
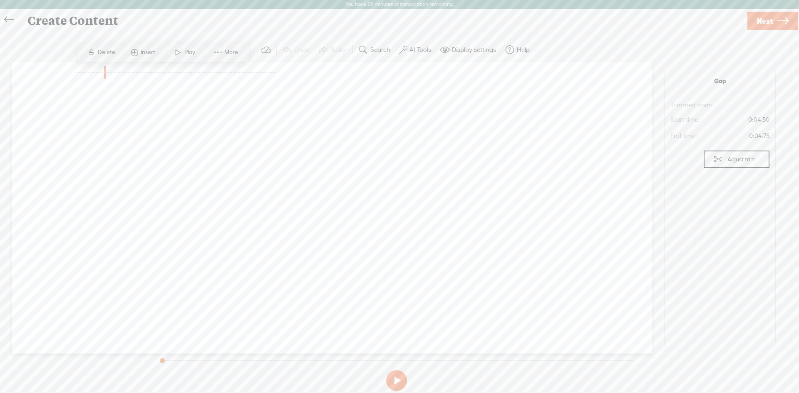
click at [274, 79] on span "·" at bounding box center [275, 72] width 2 height 12
click at [276, 79] on span at bounding box center [284, 72] width 17 height 12
click at [201, 56] on div "S Delete Insert Play More" at bounding box center [144, 64] width 171 height 19
click at [204, 65] on span at bounding box center [199, 64] width 12 height 15
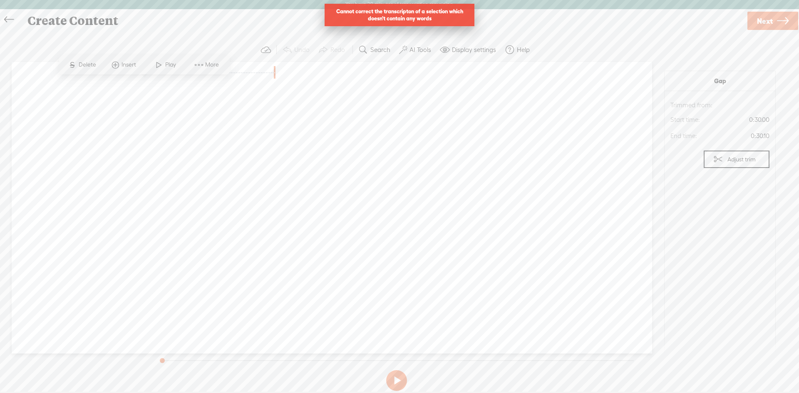
drag, startPoint x: 436, startPoint y: 319, endPoint x: 433, endPoint y: 310, distance: 8.6
click at [438, 315] on div "Unknown · · · · · · · · · · · · · · · · · · · · · · · · · · · · · · · · · · · ·…" at bounding box center [332, 208] width 641 height 292
click at [733, 160] on label "Adjust trim" at bounding box center [742, 160] width 28 height 16
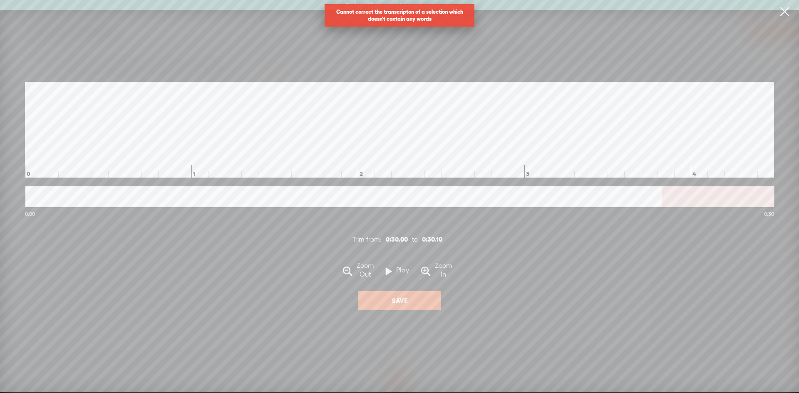
scroll to position [0, 4263]
click at [789, 10] on link at bounding box center [784, 11] width 21 height 23
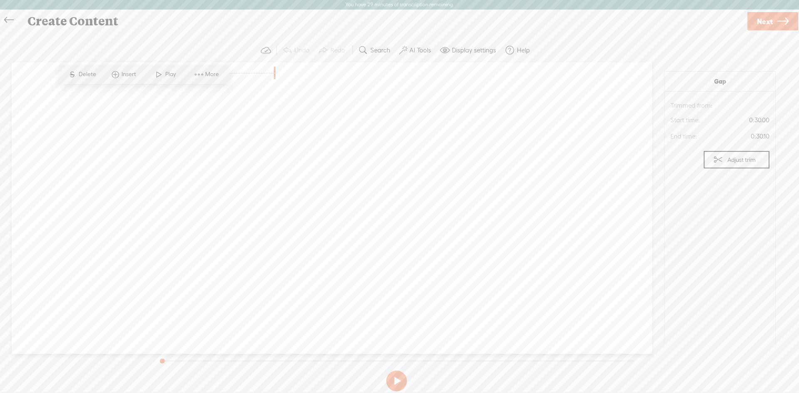
drag, startPoint x: 22, startPoint y: 194, endPoint x: 57, endPoint y: 174, distance: 39.4
click at [26, 191] on div "Unknown · · · · · · · · · · · · · · · · · · · · · · · · · · · · · · · · · · · ·…" at bounding box center [332, 208] width 641 height 292
click at [130, 70] on span "Insert" at bounding box center [130, 74] width 17 height 8
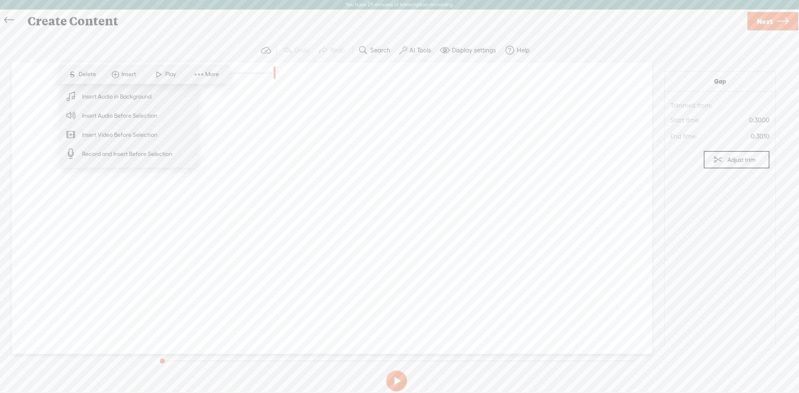
click at [212, 75] on span "More" at bounding box center [213, 74] width 16 height 8
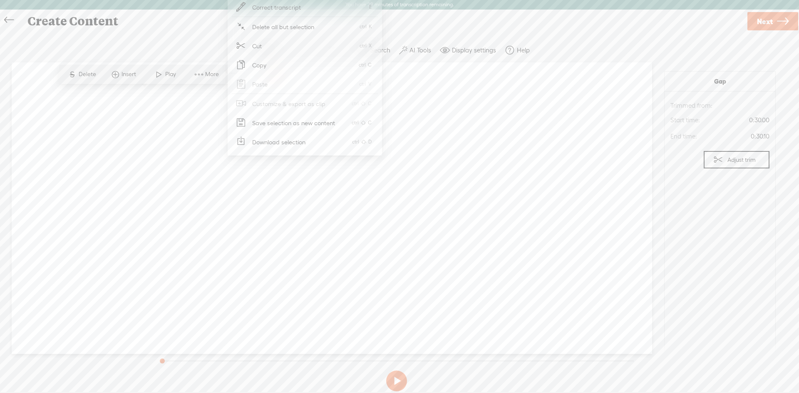
drag, startPoint x: 488, startPoint y: 105, endPoint x: 493, endPoint y: 94, distance: 12.7
click at [488, 105] on div "Unknown · · · · · · · · · · · · · · · · · · · · · · · · · · · · · · · · · · · ·…" at bounding box center [332, 208] width 641 height 292
click at [466, 256] on div "Unknown · · · · · · · · · · · · · · · · · · · · · · · · · · · · · · · · · · · ·…" at bounding box center [332, 208] width 641 height 292
click at [773, 14] on link "Next" at bounding box center [773, 21] width 51 height 18
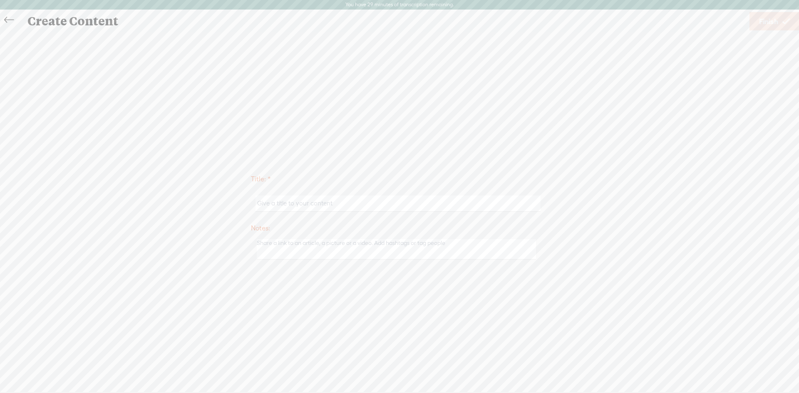
click at [316, 187] on label "Title: *" at bounding box center [396, 179] width 291 height 17
drag, startPoint x: 312, startPoint y: 194, endPoint x: 312, endPoint y: 217, distance: 23.3
click at [312, 214] on div at bounding box center [396, 204] width 291 height 26
drag, startPoint x: 316, startPoint y: 230, endPoint x: 320, endPoint y: 221, distance: 9.7
click at [319, 224] on label "Notes:" at bounding box center [396, 228] width 291 height 17
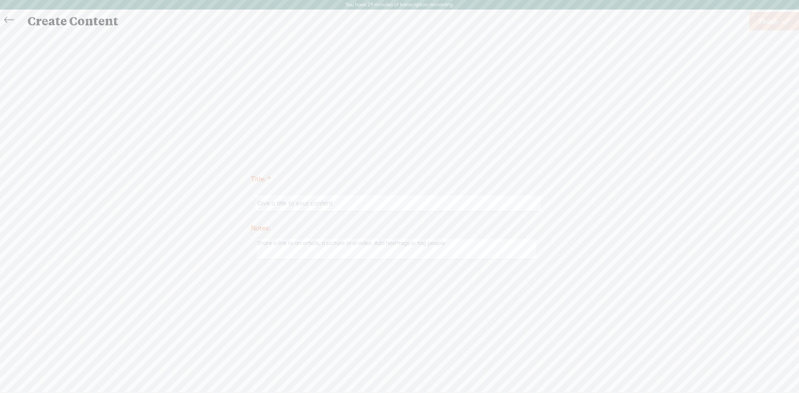
click at [0, 0] on select "The rest of the day 24 Hours 48 Hours 72 Hours 7 days 14 days 28 days" at bounding box center [0, 0] width 0 height 0
click at [322, 216] on div at bounding box center [396, 204] width 291 height 26
click at [328, 207] on input "text" at bounding box center [398, 204] width 285 height 16
type input "ghjgj"
click at [335, 241] on textarea at bounding box center [397, 249] width 280 height 20
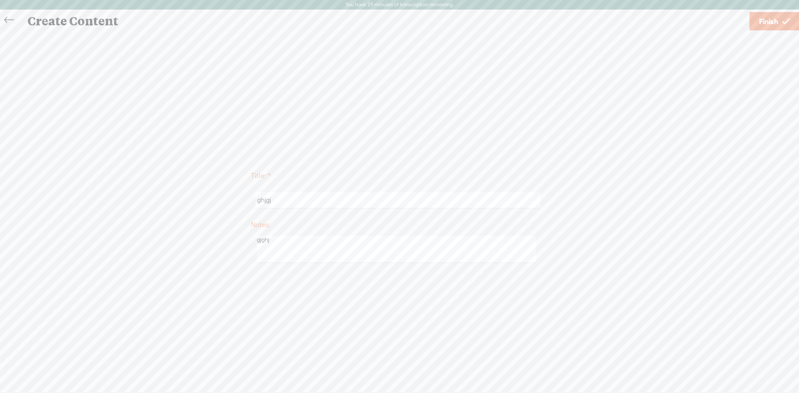
type textarea "gjghj"
click at [774, 24] on span "Finish" at bounding box center [768, 21] width 19 height 21
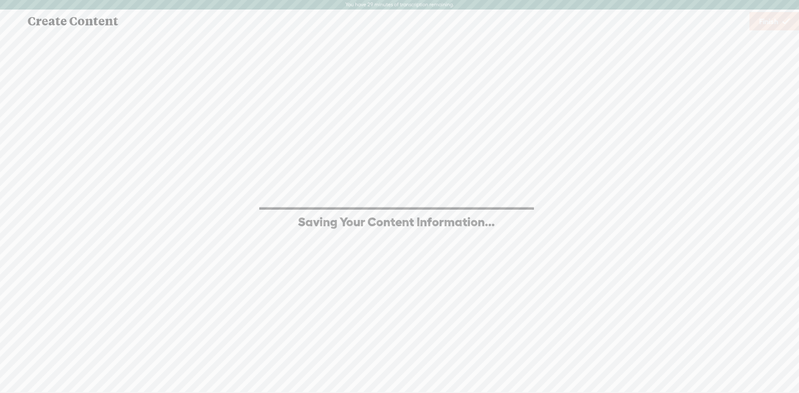
scroll to position [0, 0]
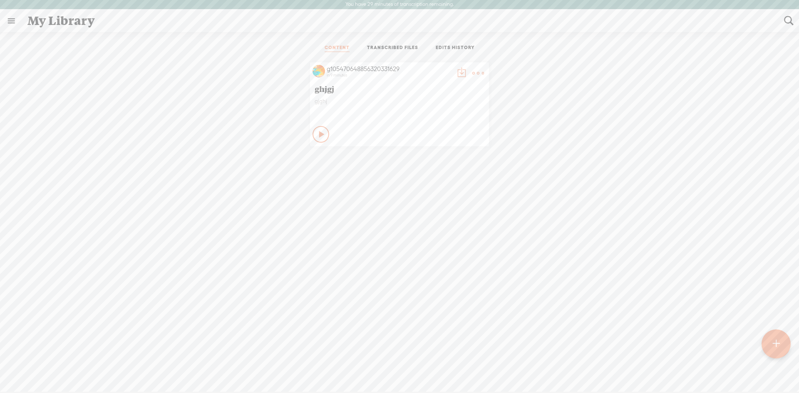
click at [477, 74] on t at bounding box center [479, 73] width 12 height 12
click at [451, 103] on link "Edit" at bounding box center [435, 100] width 83 height 19
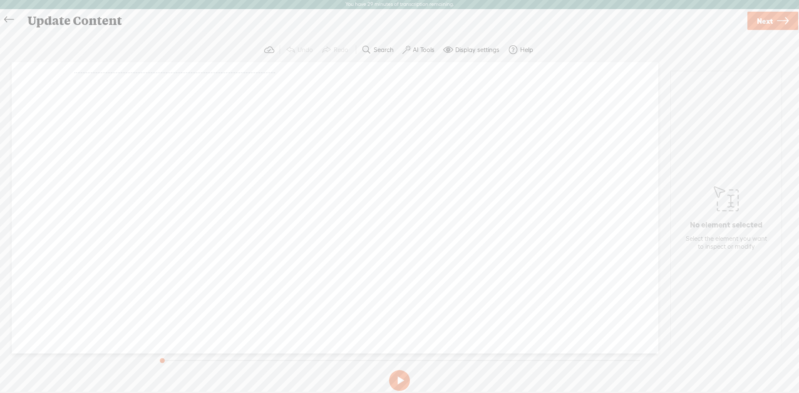
click at [209, 105] on div "Unknown · · · · · · · · · · · · · · · · · · · · · · · · · · · · · · · · · · · ·…" at bounding box center [335, 208] width 647 height 292
click at [212, 85] on div "Unknown · · · · · · · · · · · · · · · · · · · · · · · · · · · · · · · · · · · ·…" at bounding box center [335, 75] width 522 height 19
click at [213, 85] on div "Unknown · · · · · · · · · · · · · · · · · · · · · · · · · · · · · · · · · · · ·…" at bounding box center [335, 75] width 522 height 19
click at [214, 85] on div "Unknown · · · · · · · · · · · · · · · · · · · · · · · · · · · · · · · · · · · ·…" at bounding box center [335, 75] width 522 height 19
click at [726, 214] on icon at bounding box center [726, 199] width 25 height 42
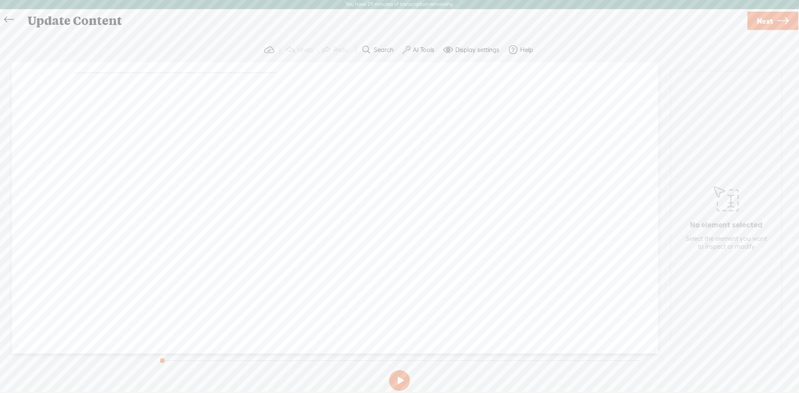
drag, startPoint x: 252, startPoint y: 69, endPoint x: 318, endPoint y: 73, distance: 65.9
click at [318, 73] on div "· · · · · · · · · · · · · · · · · · · · · · · · · · · · · · · · · · · · · · · ·…" at bounding box center [335, 72] width 522 height 12
click at [218, 85] on div "Unknown · · · · · · · · · · · · · · · · · · · · · · · · · · · · · · · · · · · ·…" at bounding box center [335, 75] width 522 height 19
click at [109, 75] on span "·" at bounding box center [108, 72] width 2 height 12
drag, startPoint x: 137, startPoint y: 75, endPoint x: 142, endPoint y: 83, distance: 9.4
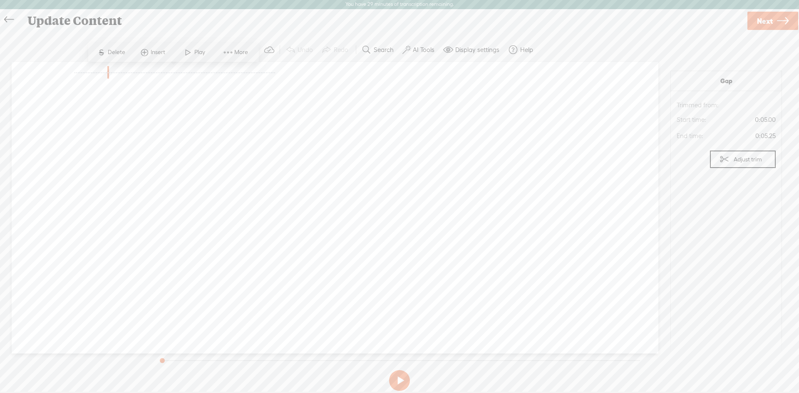
click at [96, 76] on span "·" at bounding box center [95, 72] width 2 height 12
click at [156, 98] on div "Unknown · · · · · · · · · · · · · · · · · · · · · · · · · · · · · · · · · · · ·…" at bounding box center [335, 208] width 647 height 292
click at [276, 79] on span at bounding box center [284, 72] width 17 height 12
click at [118, 51] on span "Insert" at bounding box center [120, 52] width 17 height 8
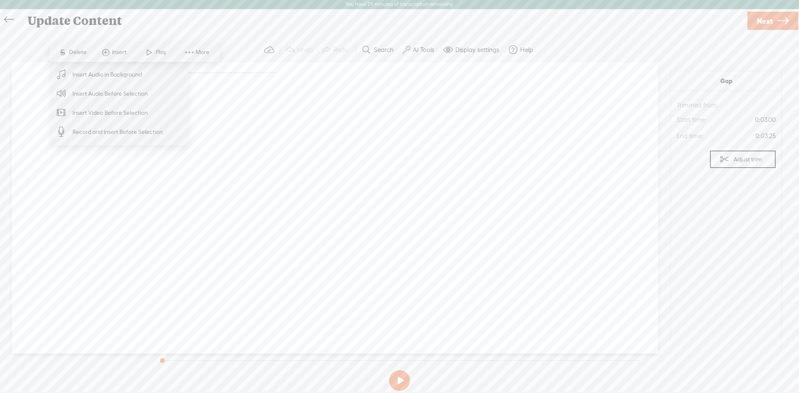
click at [361, 151] on div "Unknown · · · · · · · · · · · · · · · · · · · · · · · · · · · · · · · · · · · ·…" at bounding box center [335, 208] width 647 height 292
drag, startPoint x: 286, startPoint y: 110, endPoint x: 275, endPoint y: 90, distance: 22.5
click at [285, 109] on div "Unknown · · · · · · · · · · · · · · · · · · · · · · · · · · · · · · · · · · · ·…" at bounding box center [335, 208] width 647 height 292
drag, startPoint x: 309, startPoint y: 54, endPoint x: 310, endPoint y: 70, distance: 15.8
click at [310, 59] on section "Undo Redo Search Remove Background Noise AI Tools Configure Magic Sound Enhance…" at bounding box center [399, 50] width 783 height 24
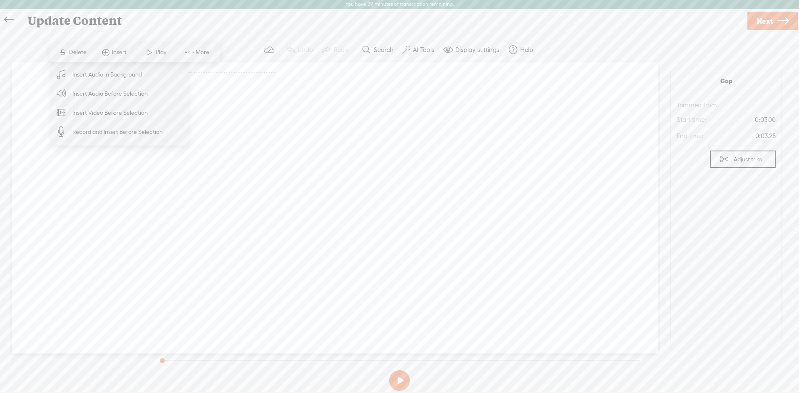
click at [157, 69] on span "·" at bounding box center [157, 72] width 2 height 12
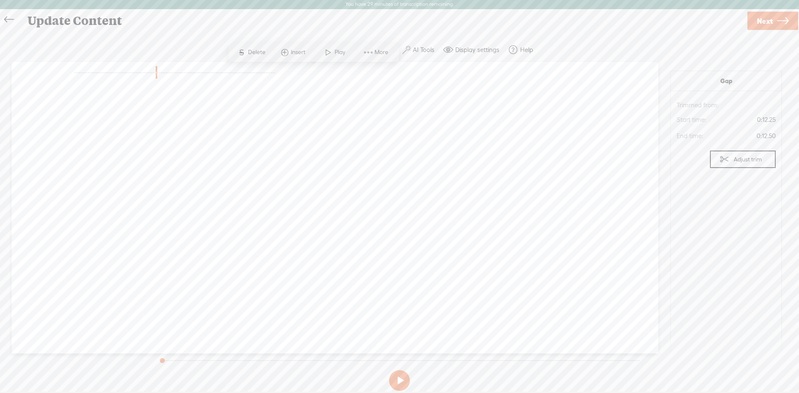
click at [121, 68] on span "·" at bounding box center [120, 72] width 2 height 12
click at [279, 50] on span "More" at bounding box center [276, 52] width 16 height 8
click at [119, 75] on span "·" at bounding box center [118, 72] width 2 height 12
drag, startPoint x: 163, startPoint y: 87, endPoint x: 132, endPoint y: 90, distance: 30.9
click at [162, 79] on div "· · · · · · · · · · · · · · · · · · · · · · · · · · · · · · · · · · · · · · · ·…" at bounding box center [335, 72] width 522 height 12
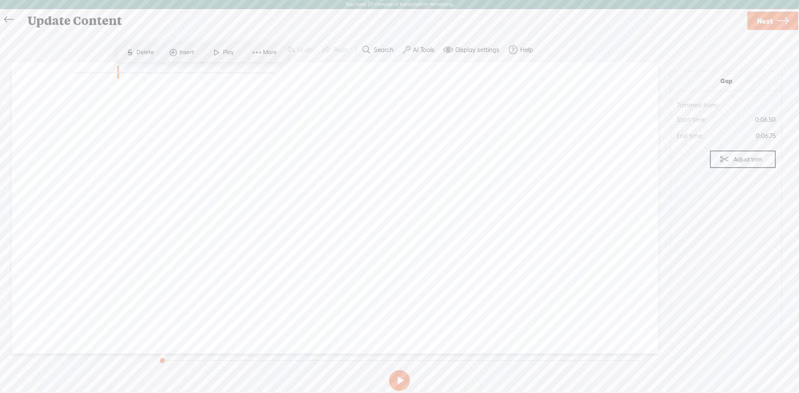
click at [272, 79] on span "·" at bounding box center [273, 72] width 2 height 12
click at [274, 79] on span "·" at bounding box center [275, 72] width 2 height 12
click at [247, 73] on span "·" at bounding box center [247, 72] width 2 height 12
click at [227, 76] on span "·" at bounding box center [227, 72] width 2 height 12
click at [94, 75] on span "·" at bounding box center [93, 72] width 2 height 12
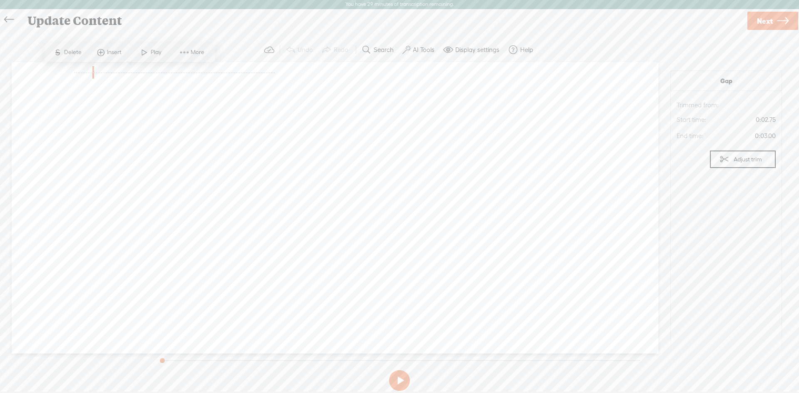
click at [0, 16] on div at bounding box center [10, 21] width 21 height 22
click at [6, 17] on icon at bounding box center [9, 19] width 10 height 19
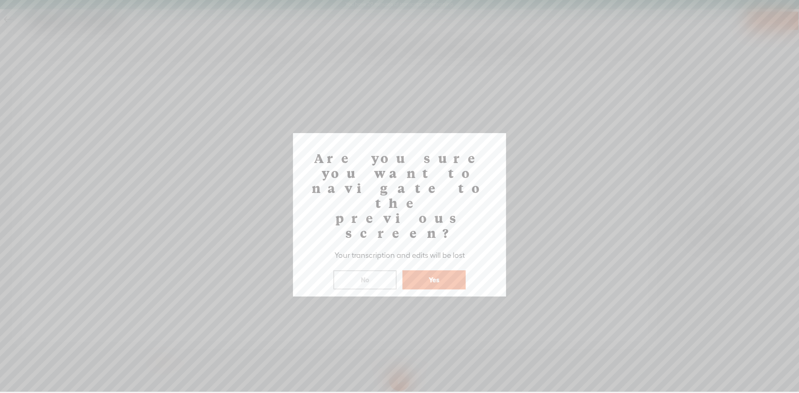
click at [419, 271] on button "Yes" at bounding box center [434, 280] width 63 height 19
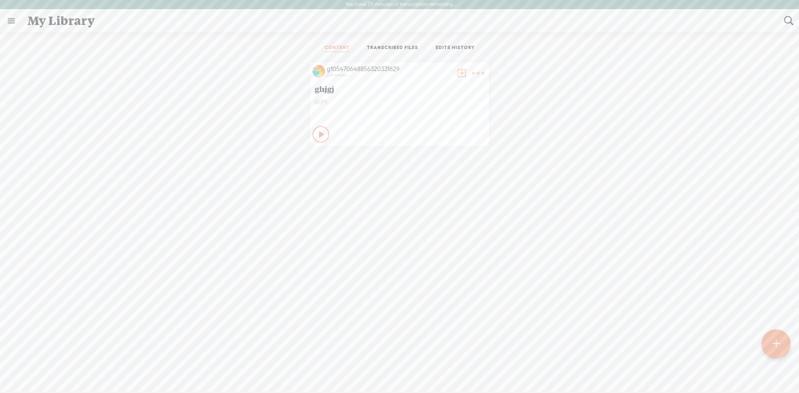
click at [477, 73] on t at bounding box center [479, 73] width 12 height 12
drag, startPoint x: 429, startPoint y: 191, endPoint x: 435, endPoint y: 191, distance: 5.8
click at [429, 191] on link "Delete" at bounding box center [435, 196] width 83 height 19
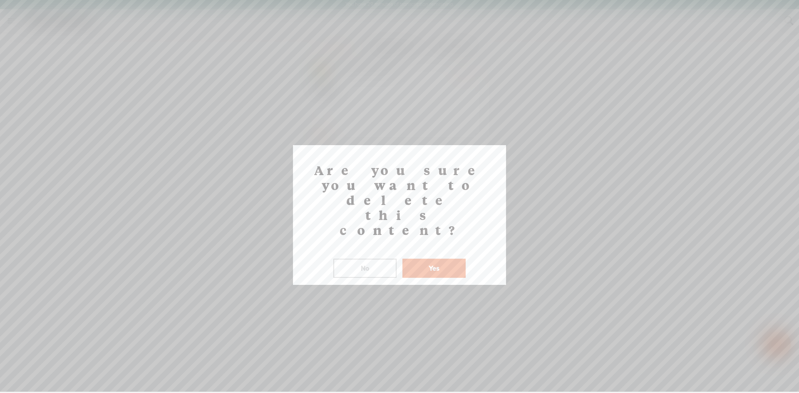
click at [444, 259] on button "Yes" at bounding box center [434, 268] width 63 height 19
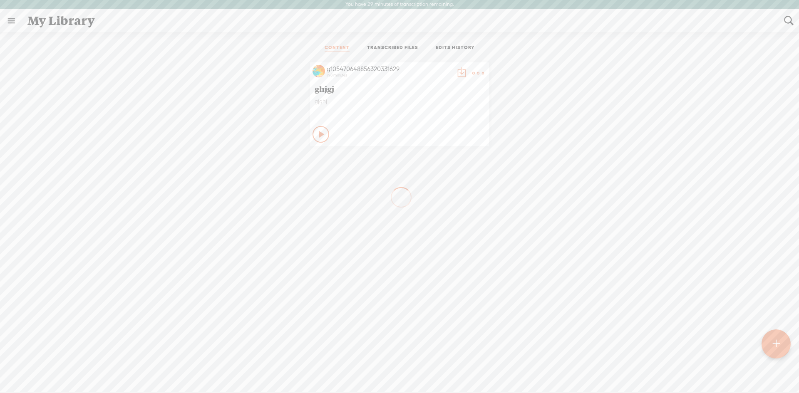
click at [408, 46] on link "TRANSCRIBED FILES" at bounding box center [392, 48] width 51 height 7
click at [618, 133] on div "EDIT" at bounding box center [623, 130] width 12 height 8
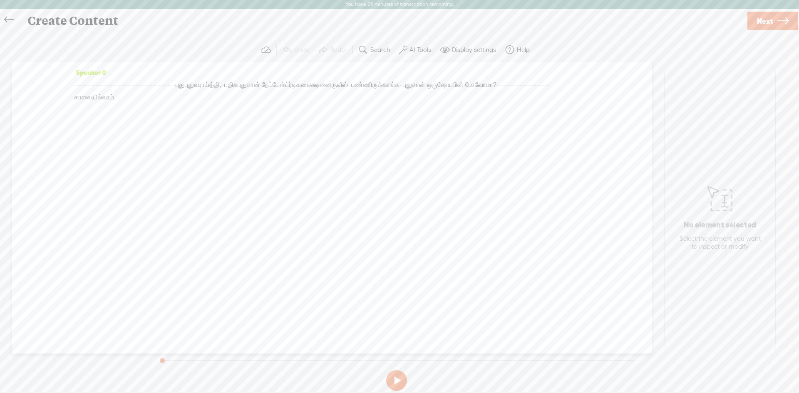
click at [351, 91] on span "பண்ணிருக்காங்க" at bounding box center [375, 85] width 48 height 12
click at [132, 104] on span at bounding box center [124, 97] width 17 height 12
click at [116, 104] on span "காலையில்லாம்." at bounding box center [95, 97] width 42 height 12
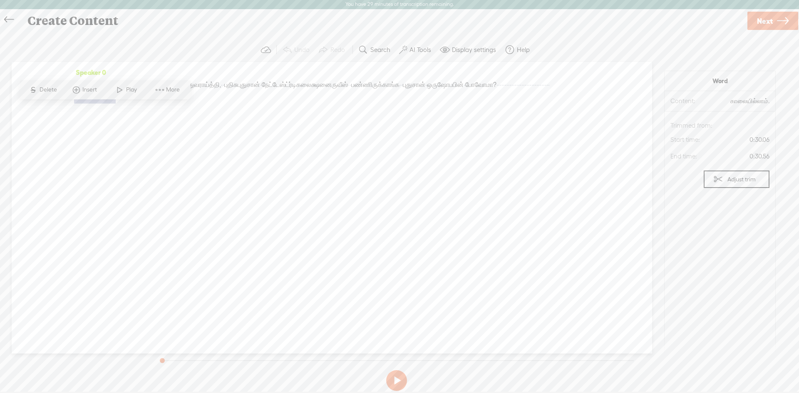
click at [172, 90] on span "More" at bounding box center [174, 90] width 16 height 8
click at [275, 21] on span "Correct transcript" at bounding box center [238, 22] width 82 height 19
click at [108, 83] on input "காலையில்லாம்." at bounding box center [87, 85] width 75 height 15
click at [110, 84] on input "காலையில்லாம்." at bounding box center [87, 85] width 75 height 15
click at [105, 82] on input "காலையில்லாம்." at bounding box center [87, 85] width 75 height 15
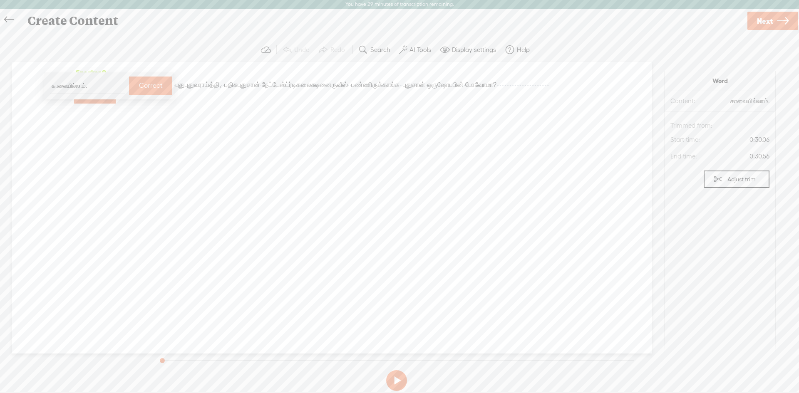
click at [105, 83] on input "காலையில்லாம்." at bounding box center [87, 85] width 75 height 15
paste input "ிருநெல்வேலி"
type input "திருநெல்வேலி"
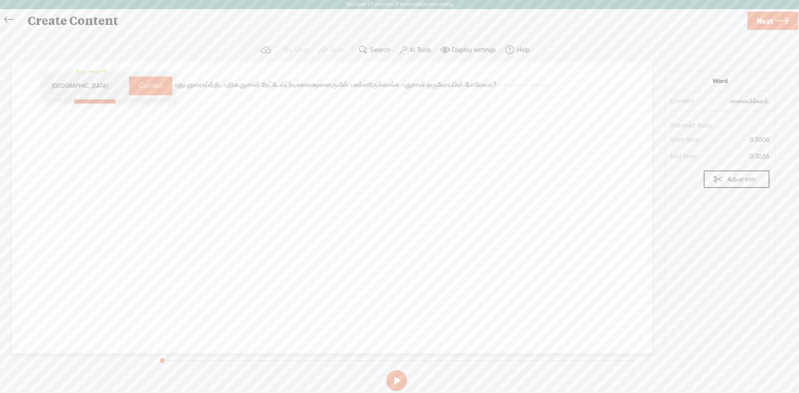
click at [144, 87] on label "Correct" at bounding box center [151, 85] width 24 height 17
click at [465, 91] on span "போவோமா?" at bounding box center [480, 85] width 31 height 12
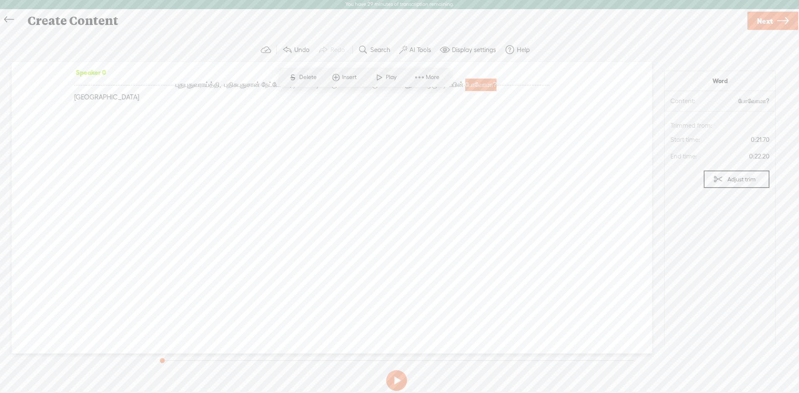
click at [250, 185] on div "Speaker 0 · · · · · · · · · · · · · · · · · · · · · · · · · · · · · · · · · · ·…" at bounding box center [332, 208] width 641 height 292
click at [394, 380] on button at bounding box center [396, 381] width 21 height 21
click at [114, 86] on span "·" at bounding box center [113, 85] width 2 height 12
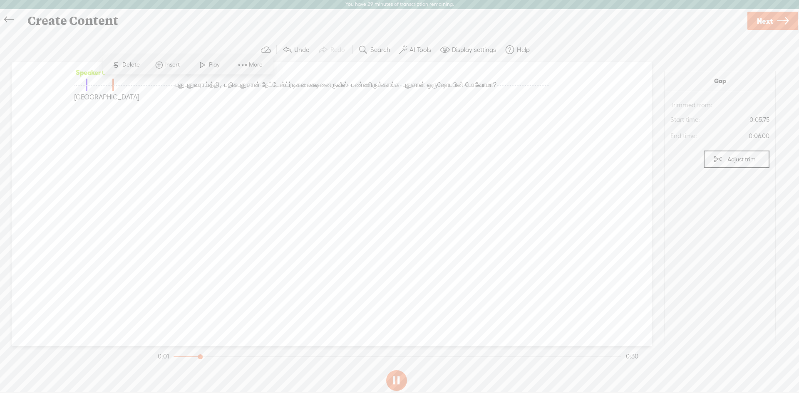
click at [351, 91] on span "பண்ணிருக்காங்க" at bounding box center [375, 85] width 48 height 12
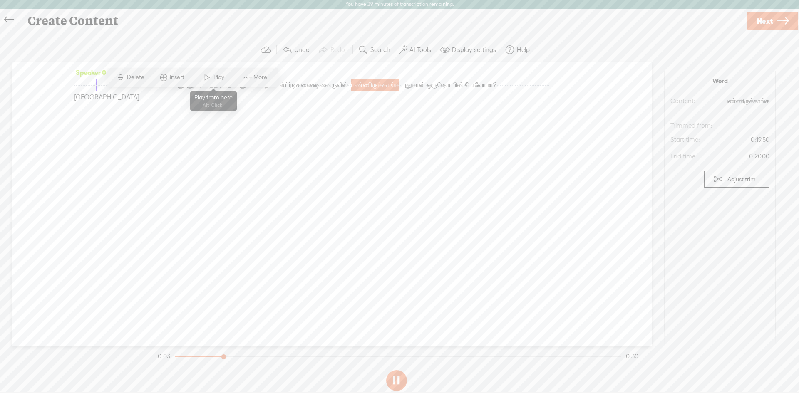
click at [219, 80] on span "Play" at bounding box center [220, 77] width 13 height 8
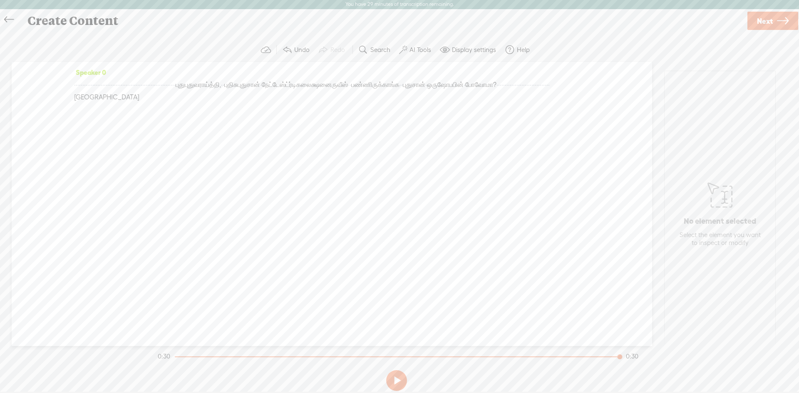
drag, startPoint x: 97, startPoint y: 129, endPoint x: 103, endPoint y: 117, distance: 12.7
click at [99, 126] on div "Speaker 0 · · · · · · · · · · · · · · · · · · · · · · · · · · · · · · · · · · ·…" at bounding box center [332, 204] width 641 height 284
click at [103, 110] on div "Speaker 0 · · · · · · · · · · · · · · · · · · · · · · · · · · · · · · · · · · ·…" at bounding box center [332, 88] width 516 height 44
click at [106, 104] on span "திருநெல்வேலி" at bounding box center [106, 97] width 65 height 12
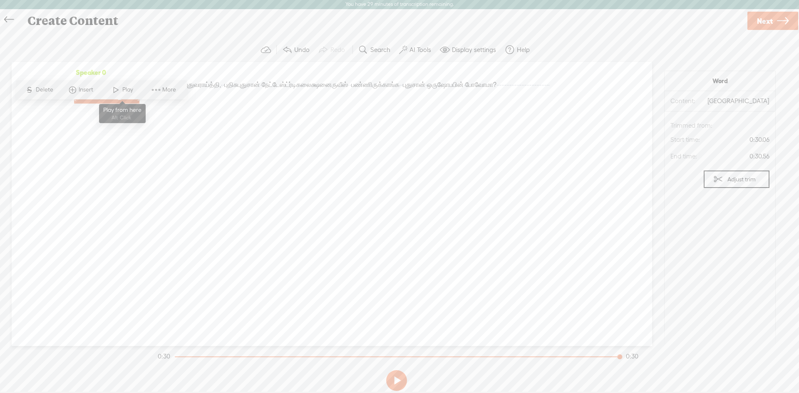
click at [121, 90] on span at bounding box center [116, 89] width 12 height 15
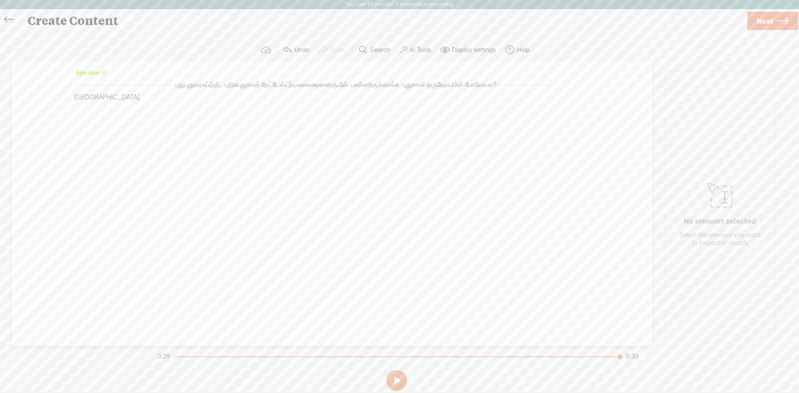
click at [351, 91] on span "பண்ணிருக்காங்க" at bounding box center [375, 85] width 48 height 12
click at [296, 91] on span "கலைக்ஷனைருவீஸ்" at bounding box center [322, 85] width 52 height 12
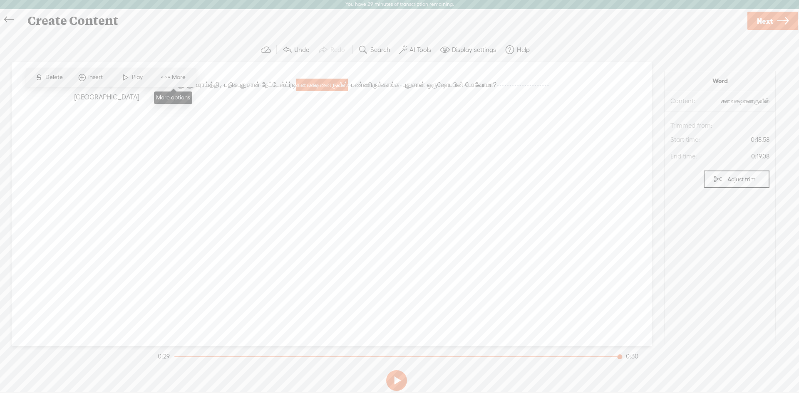
click at [176, 79] on span "More" at bounding box center [180, 77] width 16 height 8
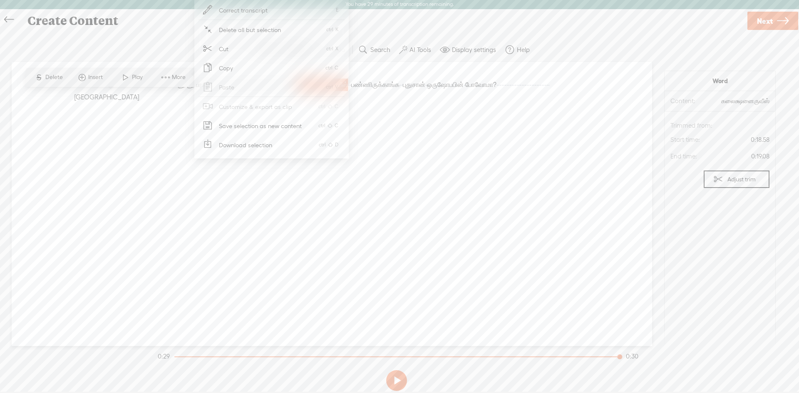
click at [253, 7] on span "Correct transcript" at bounding box center [244, 10] width 82 height 19
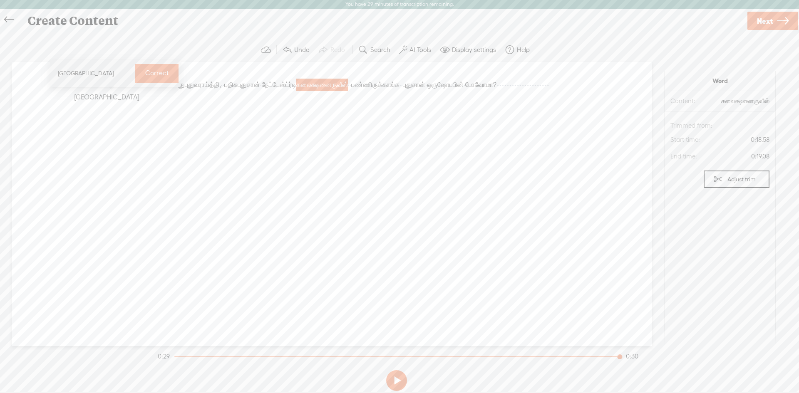
type input "திருநெல்வேலி"
click at [149, 67] on label "Correct" at bounding box center [157, 73] width 24 height 17
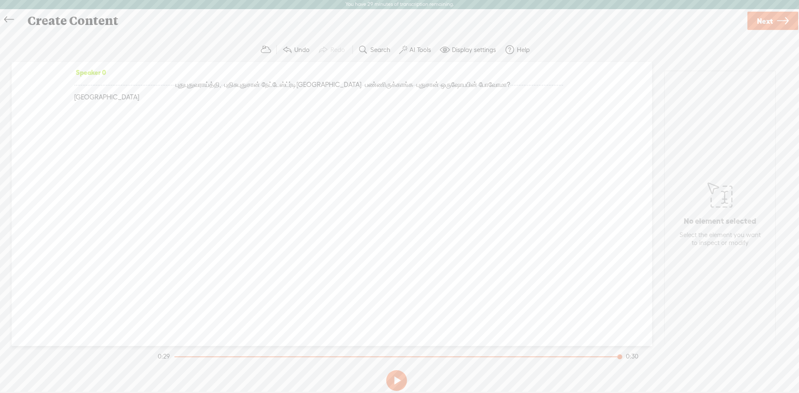
click at [286, 87] on span "நேட்டேஸ்" at bounding box center [274, 85] width 24 height 12
click at [557, 62] on span "Play" at bounding box center [560, 65] width 13 height 8
click at [396, 393] on section at bounding box center [396, 380] width 481 height 27
click at [398, 383] on button at bounding box center [396, 381] width 21 height 21
click at [260, 87] on span "புதுசான்" at bounding box center [249, 85] width 22 height 12
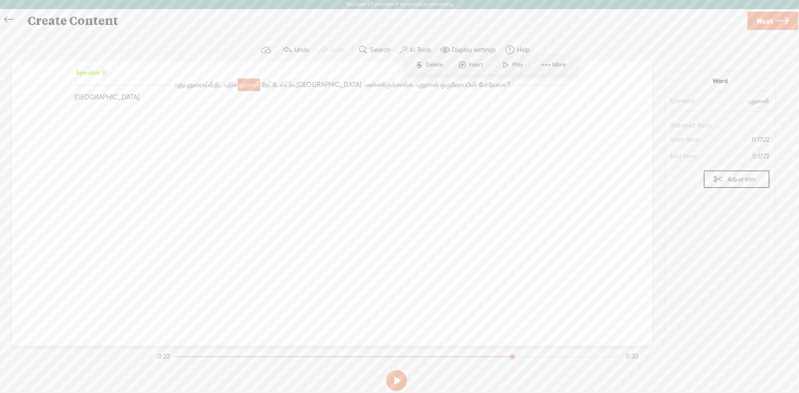
click at [509, 64] on span at bounding box center [506, 64] width 12 height 15
click at [296, 91] on span "திருநெல்வேலி" at bounding box center [328, 85] width 65 height 12
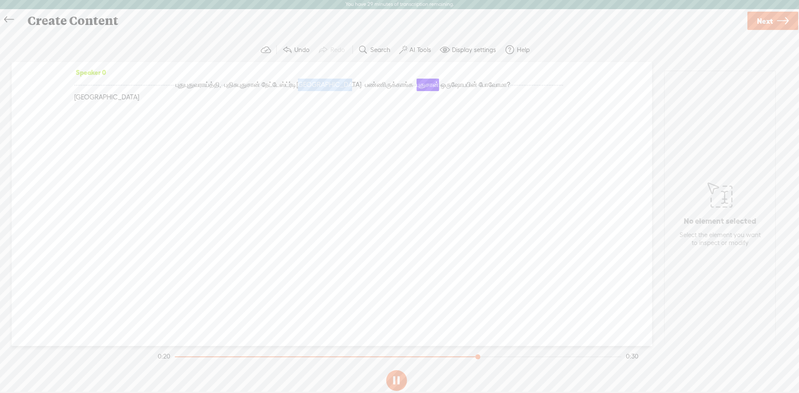
click at [296, 91] on span "திருநெல்வேலி" at bounding box center [328, 85] width 65 height 12
click at [128, 71] on span "Play" at bounding box center [123, 77] width 42 height 15
click at [296, 91] on span "திருநெல்வேலி" at bounding box center [328, 85] width 65 height 12
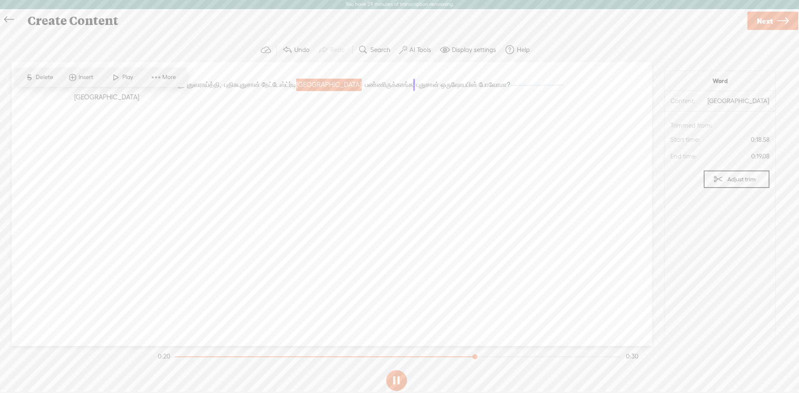
click at [296, 91] on span "திருநெல்வேலி" at bounding box center [328, 85] width 65 height 12
click at [92, 76] on span "Insert" at bounding box center [87, 77] width 17 height 8
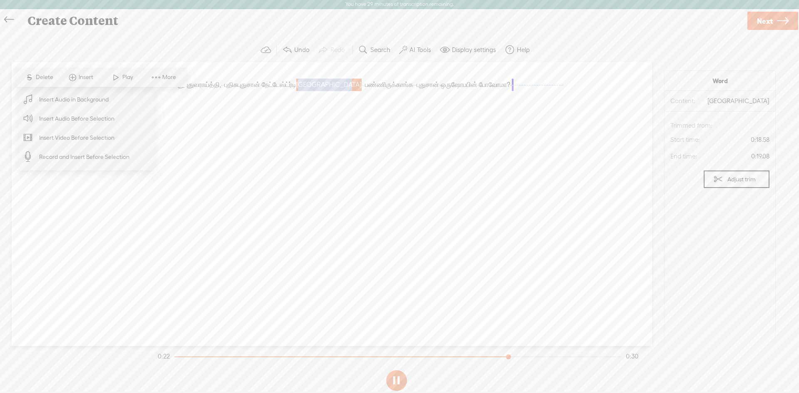
click at [211, 129] on div "Speaker 0 · · · · · · · · · · · · · · · · · · · · · · · · · · · · · · · · · · ·…" at bounding box center [332, 204] width 641 height 284
click at [173, 79] on span "More" at bounding box center [170, 77] width 16 height 8
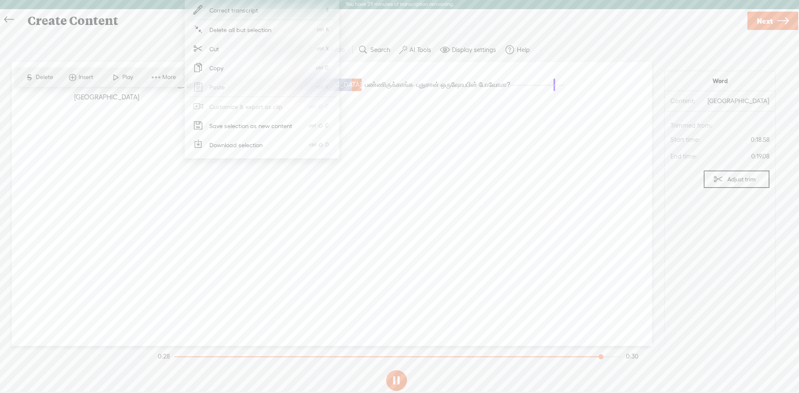
click at [284, 127] on span "Save selection as new content" at bounding box center [251, 126] width 116 height 19
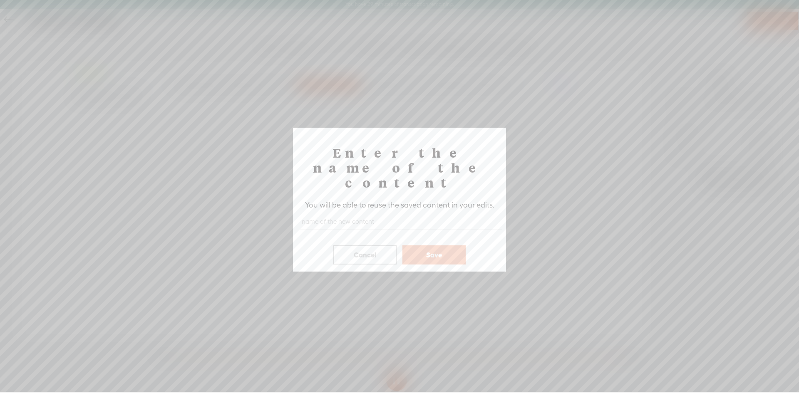
click at [377, 246] on button "Cancel" at bounding box center [365, 255] width 63 height 19
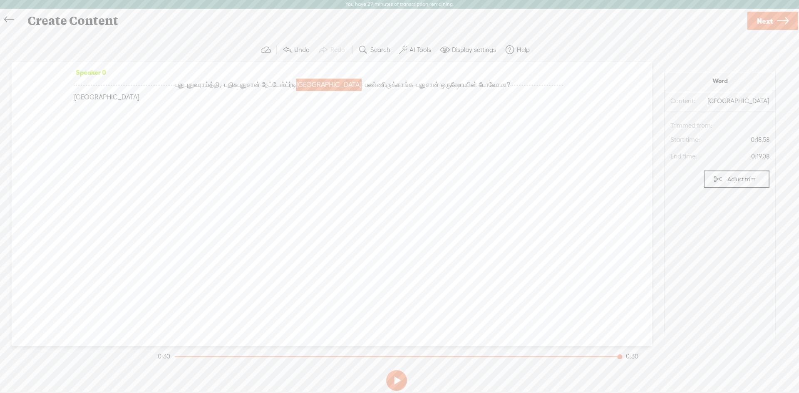
click at [136, 49] on section "Undo Redo Search Remove Background Noise AI Tools Configure Magic Sound Enhance…" at bounding box center [396, 50] width 777 height 24
click at [296, 91] on span "திருநெல்வேலி" at bounding box center [328, 85] width 65 height 12
drag, startPoint x: 53, startPoint y: 95, endPoint x: 103, endPoint y: 95, distance: 49.6
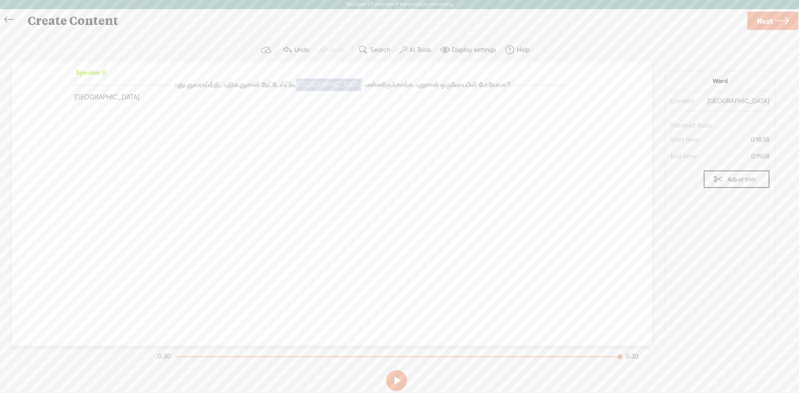
click at [96, 95] on div "Speaker 0 · · · · · · · · · · · · · · · · · · · · · · · · · · · · · · · · · · ·…" at bounding box center [332, 204] width 641 height 284
click at [296, 91] on span "திருநெல்வேலி" at bounding box center [328, 85] width 65 height 12
click at [87, 90] on span "·" at bounding box center [87, 85] width 2 height 12
click at [296, 91] on span "திருநெல்வேலி" at bounding box center [328, 85] width 65 height 12
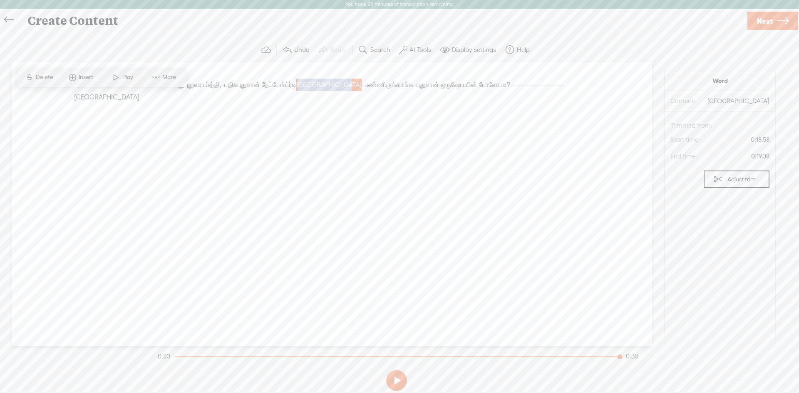
click at [296, 91] on span "திருநெல்வேலி" at bounding box center [328, 85] width 65 height 12
click at [154, 75] on span at bounding box center [156, 77] width 12 height 15
click at [120, 75] on span at bounding box center [116, 77] width 12 height 15
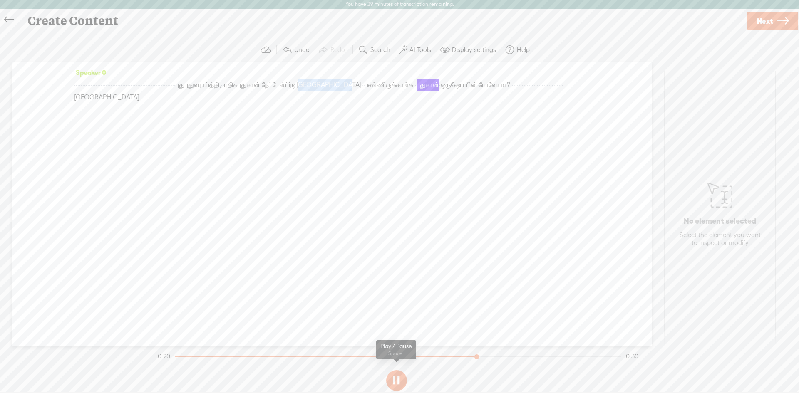
click at [395, 381] on button at bounding box center [396, 381] width 21 height 21
click at [286, 82] on span "நேட்டேஸ்" at bounding box center [274, 85] width 24 height 12
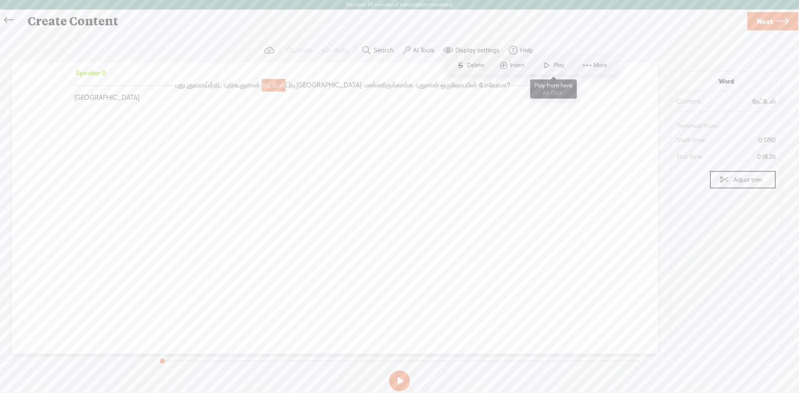
click at [554, 62] on span "Play" at bounding box center [560, 65] width 13 height 8
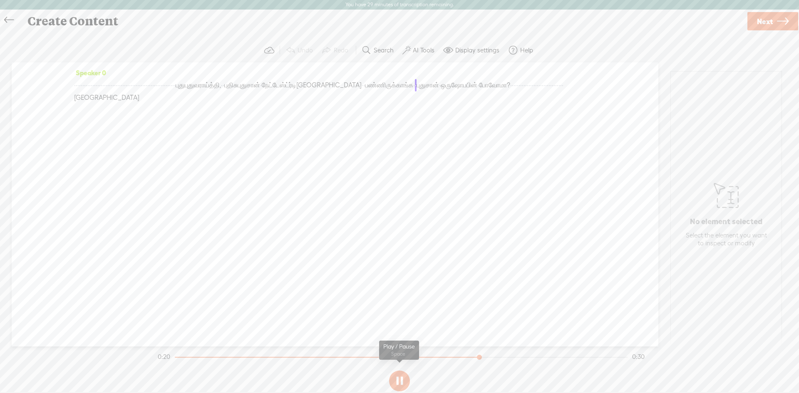
click at [405, 382] on button at bounding box center [399, 381] width 21 height 21
click at [139, 95] on span "திருநெல்வேலி" at bounding box center [106, 98] width 65 height 12
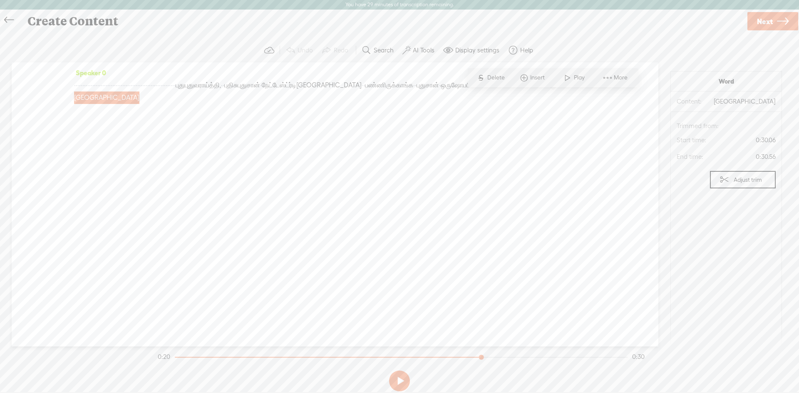
click at [294, 104] on div "· · · · · · · · · · · · · · · · · · · · · · · · · · · · · · · · · · · · · · · ·…" at bounding box center [335, 91] width 522 height 25
click at [451, 92] on span "ஷோபபின்" at bounding box center [464, 85] width 26 height 12
drag, startPoint x: 225, startPoint y: 98, endPoint x: 215, endPoint y: 102, distance: 11.0
click at [417, 92] on span "புதுசான்" at bounding box center [428, 85] width 22 height 12
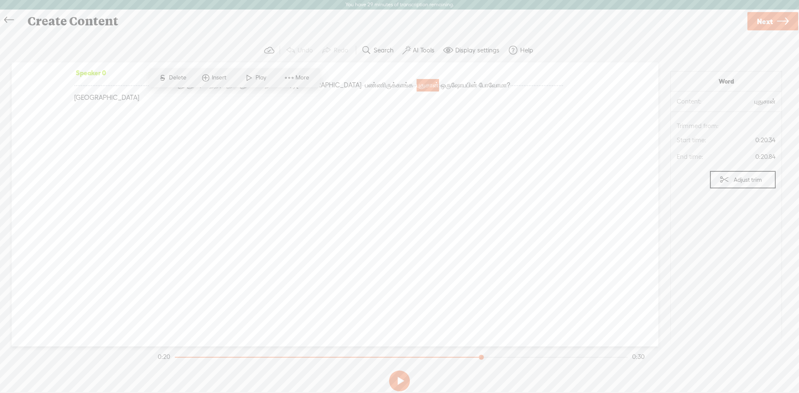
click at [296, 92] on span "திருநெல்வேலி" at bounding box center [328, 85] width 65 height 12
click at [188, 69] on div "Speaker 0 · · · · · · · · · · · · · · · · · · · · · · · · · · · · · · · · · · ·…" at bounding box center [335, 89] width 522 height 44
click at [180, 76] on span "More" at bounding box center [164, 77] width 42 height 15
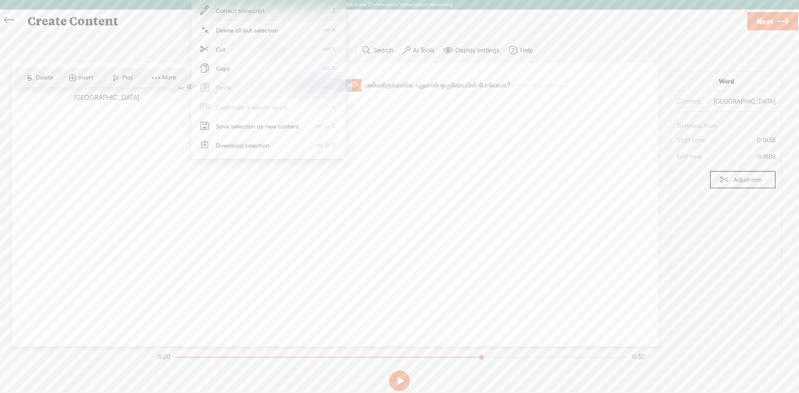
click at [251, 10] on span "Correct transcript" at bounding box center [241, 10] width 82 height 19
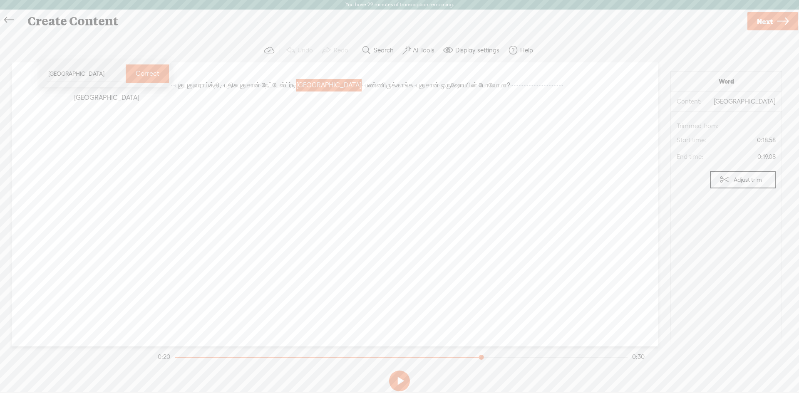
paste input "Tirunelveli"
type input "Tirunelveli"
click at [164, 60] on section "Undo Redo Search Remove Background Noise AI Tools Configure Magic Sound Enhance…" at bounding box center [399, 50] width 783 height 24
click at [158, 70] on button "Correct" at bounding box center [147, 74] width 43 height 19
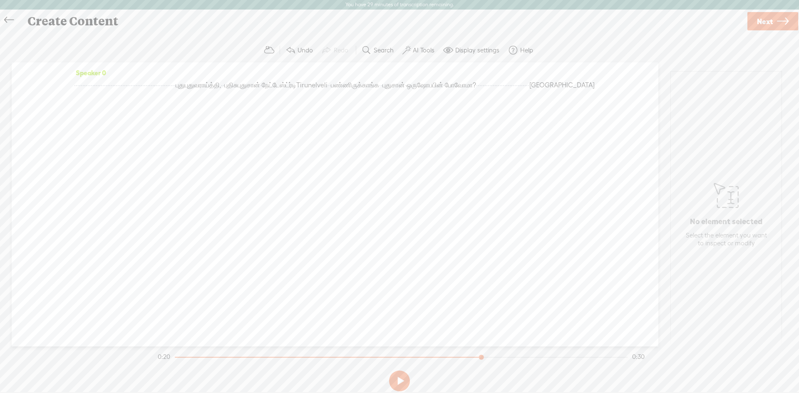
click at [296, 92] on span "Tirunelveli" at bounding box center [311, 85] width 31 height 12
click at [114, 68] on div "Speaker 0 · · · · · · · · · · · · · · · · · · · · · · · · · · · · · · · · · · ·…" at bounding box center [335, 89] width 522 height 44
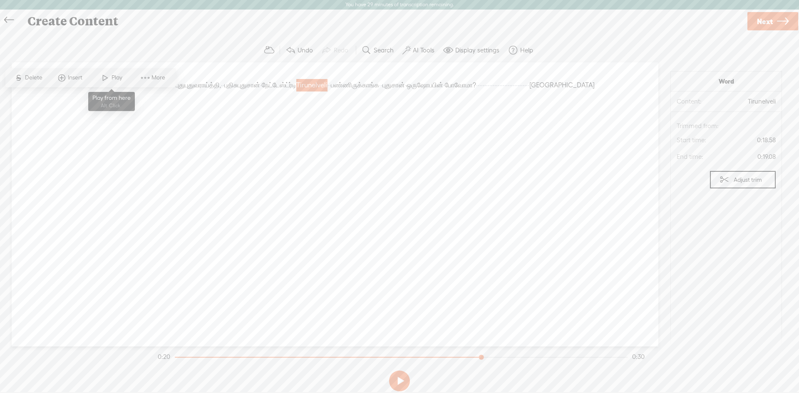
click at [112, 72] on span "Play" at bounding box center [112, 77] width 42 height 15
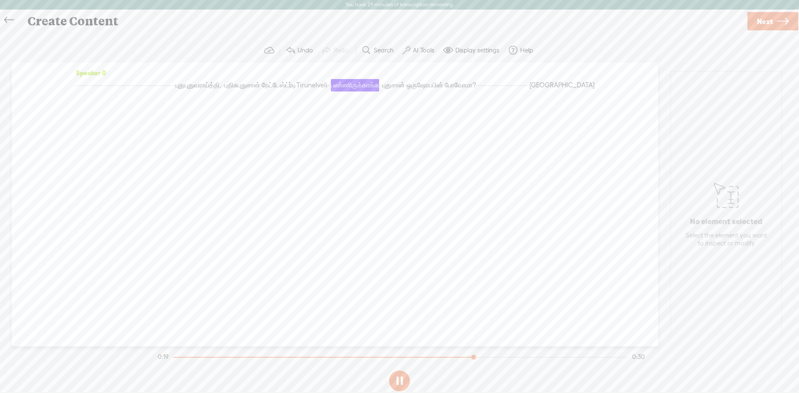
click at [86, 85] on span "·" at bounding box center [85, 85] width 2 height 12
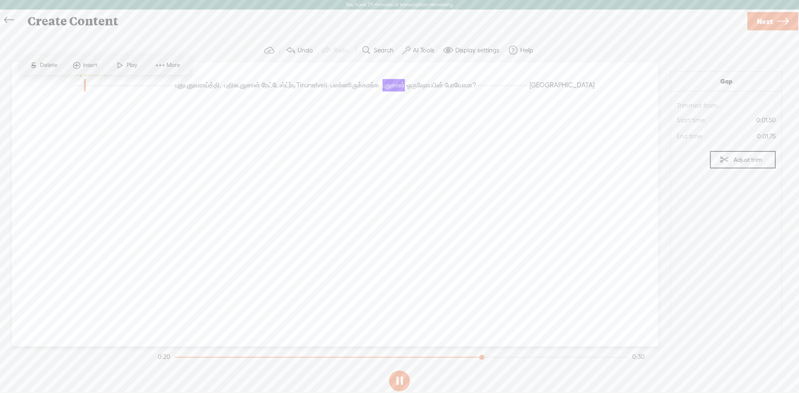
click at [296, 92] on span "Tirunelveli" at bounding box center [311, 85] width 31 height 12
click at [131, 75] on span "Play" at bounding box center [112, 77] width 42 height 15
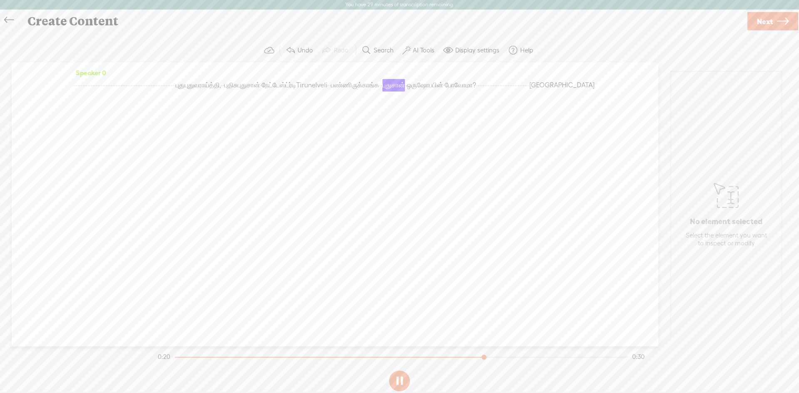
click at [296, 87] on span "ட்ர்டி" at bounding box center [291, 85] width 11 height 12
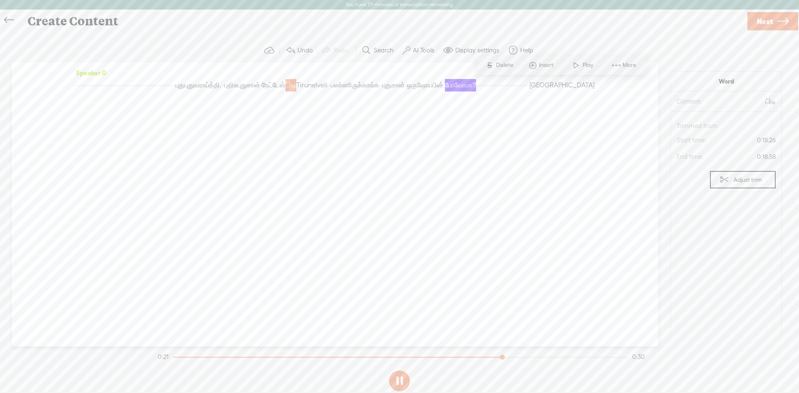
click at [589, 67] on span "Play" at bounding box center [589, 65] width 13 height 8
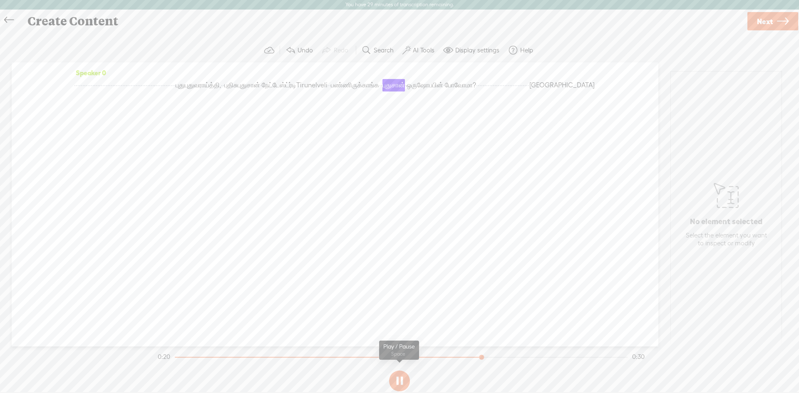
click at [392, 382] on button at bounding box center [399, 381] width 21 height 21
